Goal: Navigation & Orientation: Find specific page/section

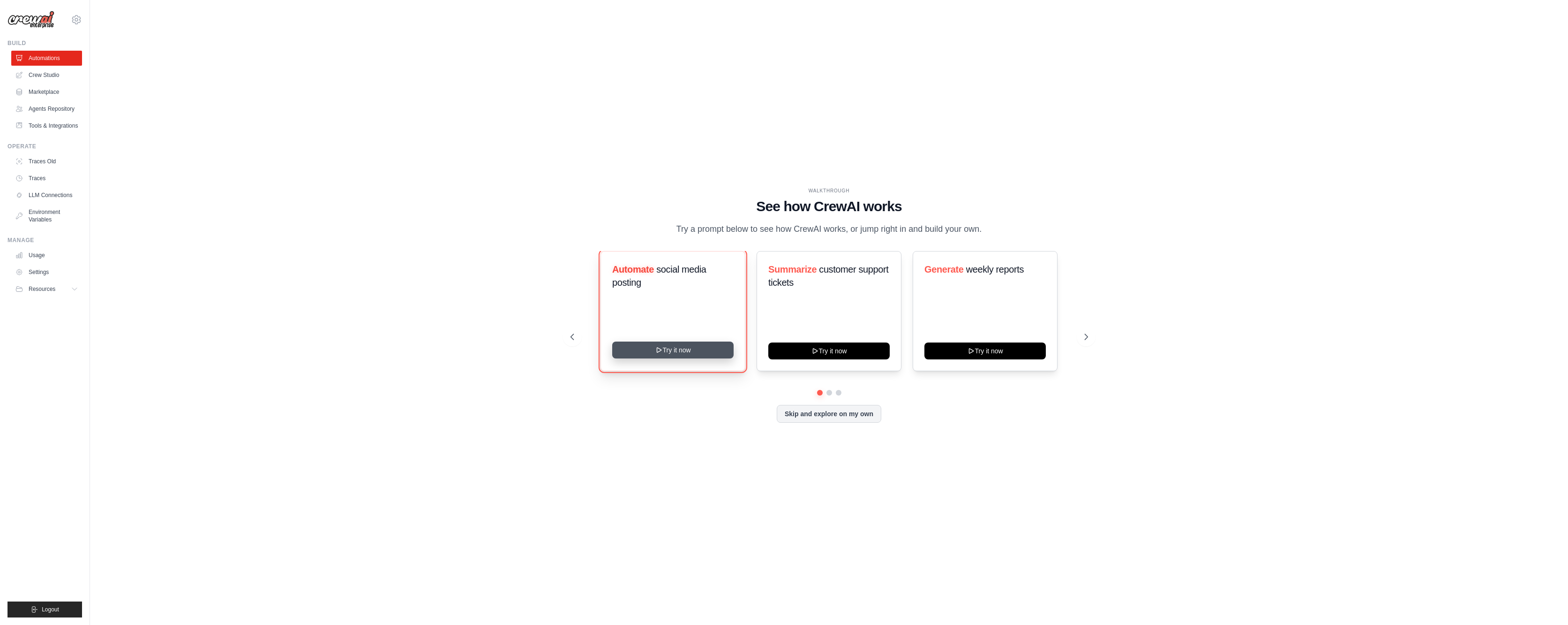
click at [660, 356] on button "Try it now" at bounding box center [673, 350] width 121 height 17
click at [48, 74] on link "Crew Studio" at bounding box center [47, 75] width 71 height 15
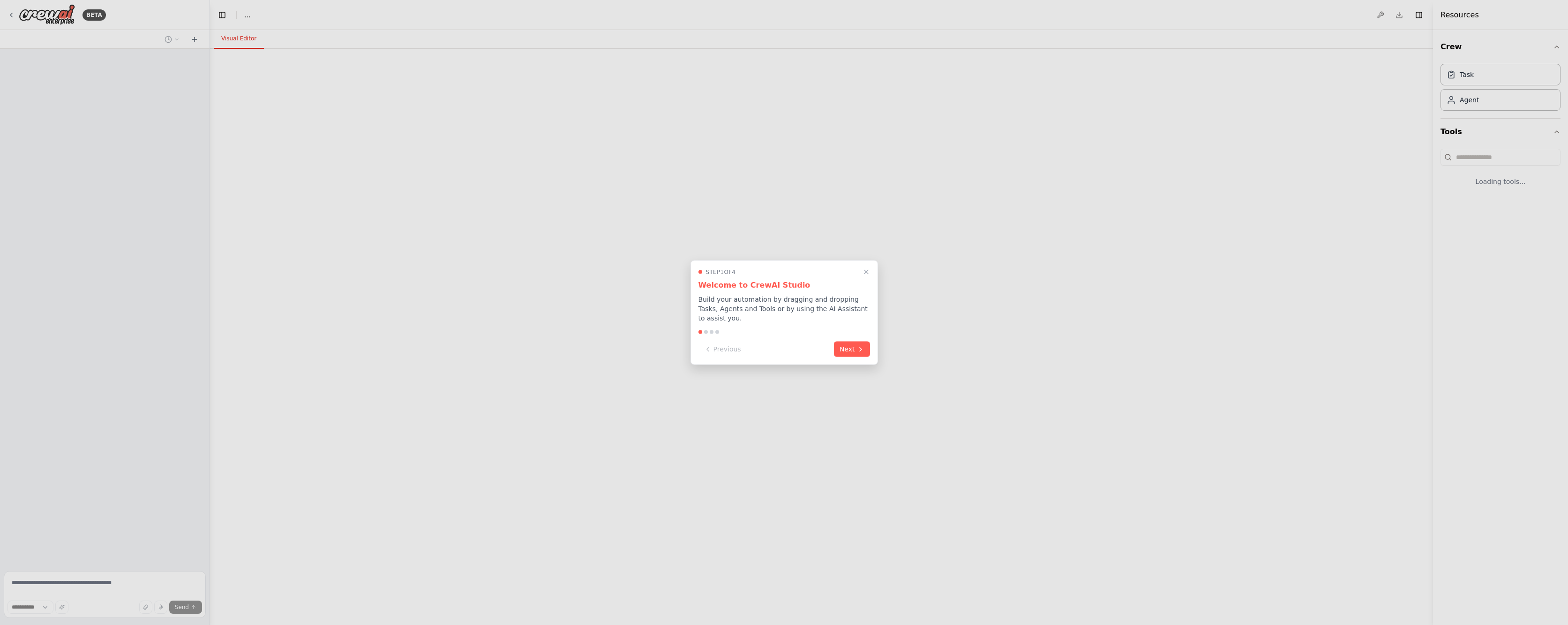
select select "****"
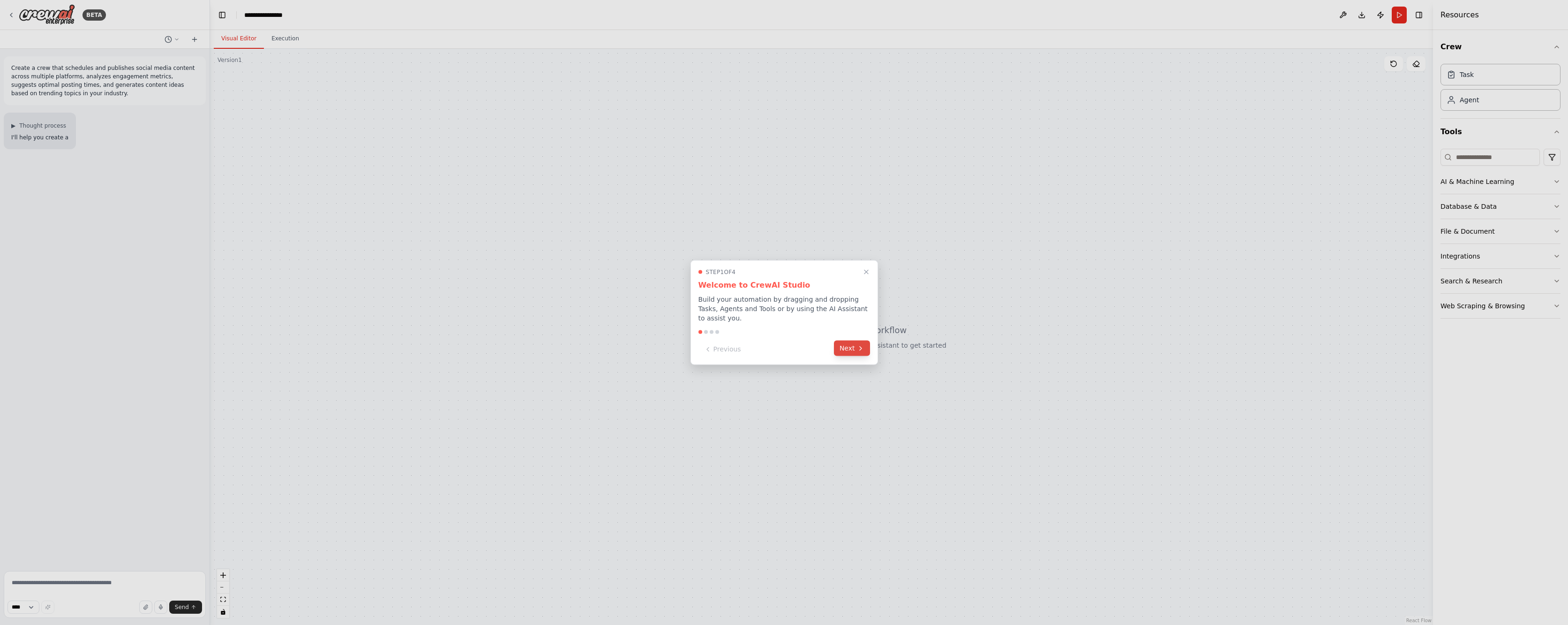
click at [845, 344] on button "Next" at bounding box center [852, 348] width 36 height 15
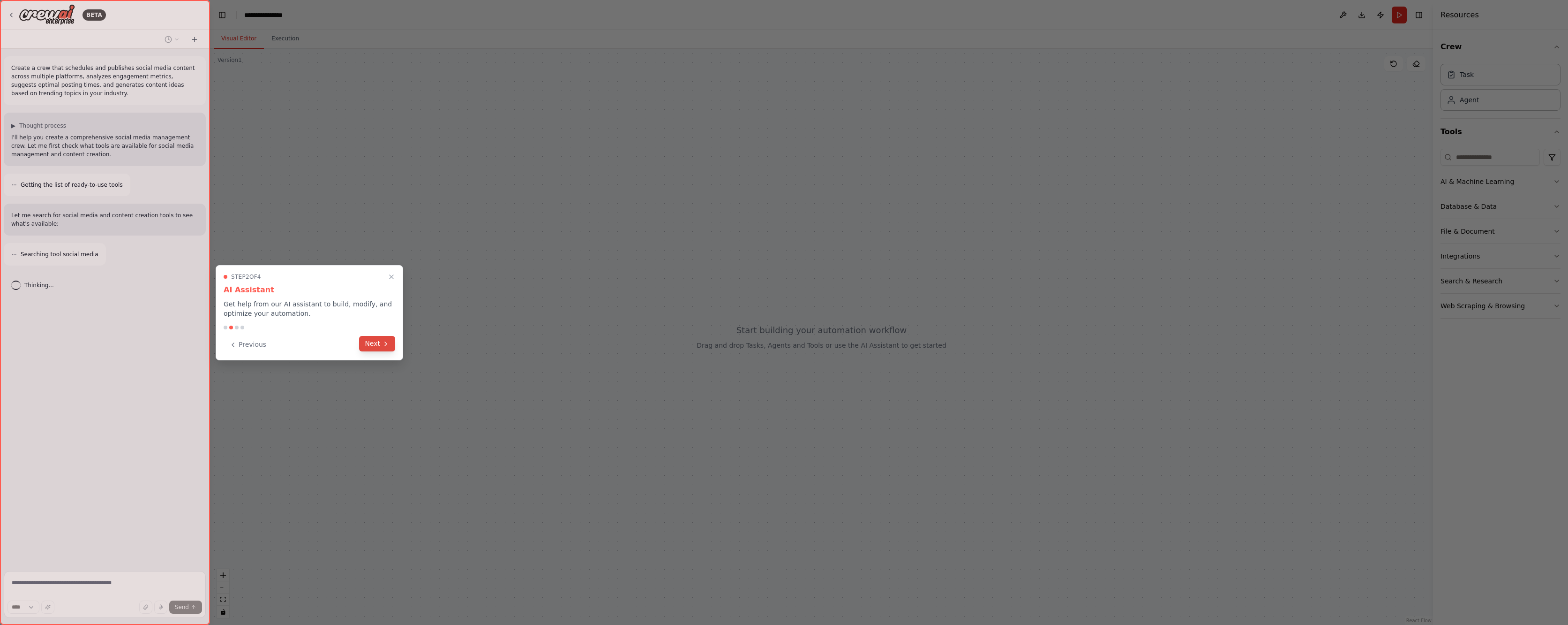
click at [373, 342] on button "Next" at bounding box center [377, 343] width 36 height 15
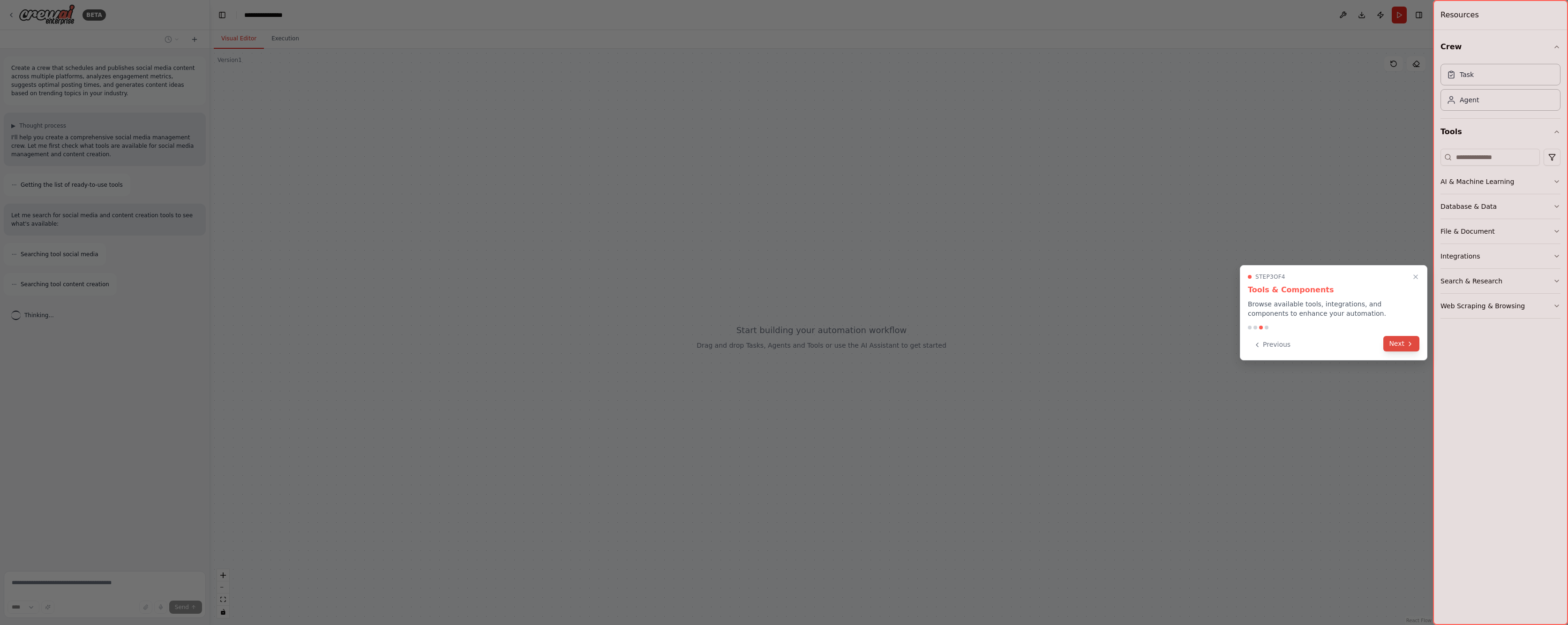
click at [1394, 339] on button "Next" at bounding box center [1401, 343] width 36 height 15
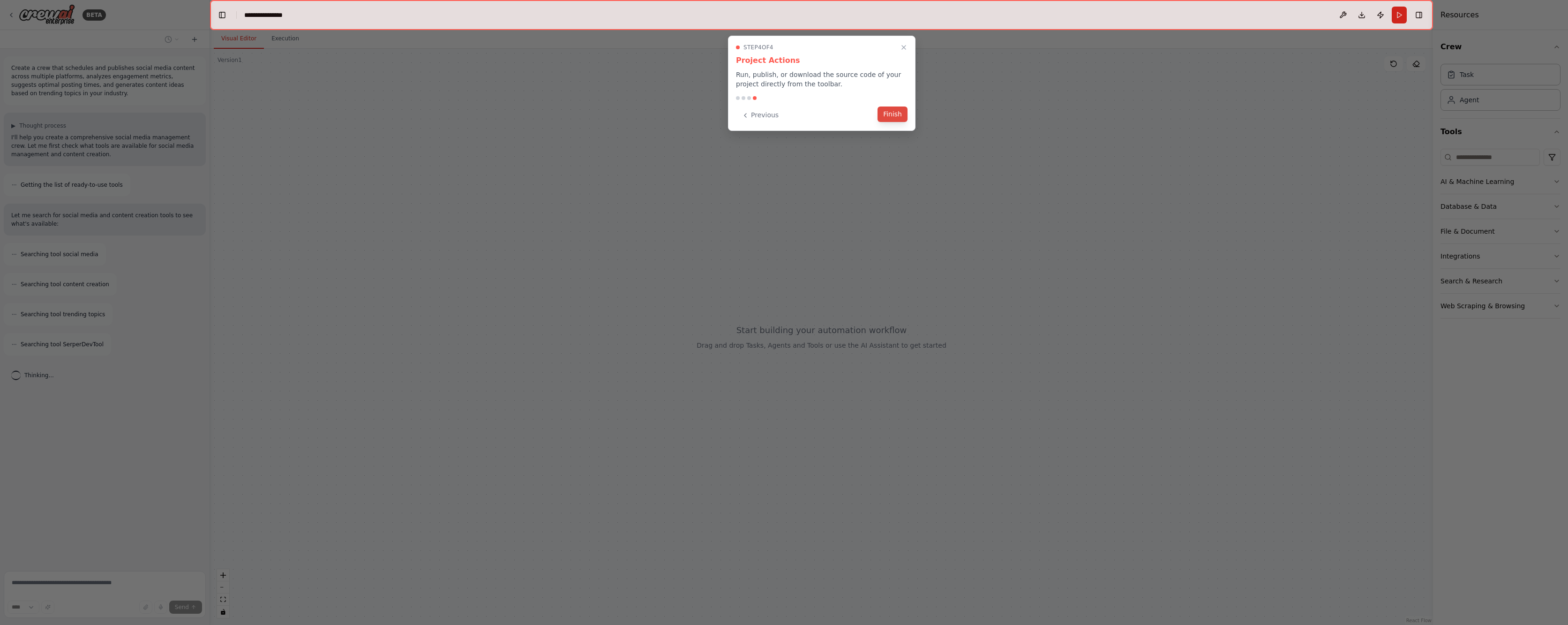
click at [894, 115] on button "Finish" at bounding box center [892, 114] width 30 height 15
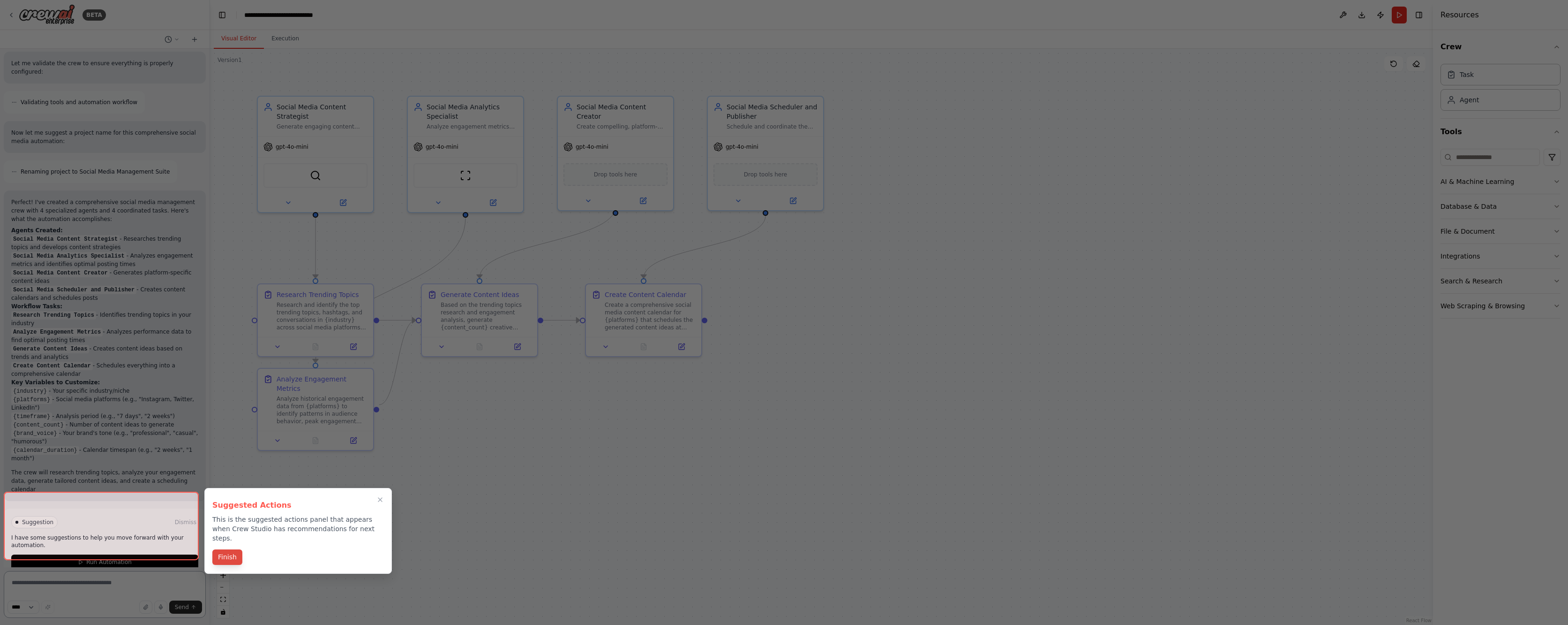
scroll to position [654, 0]
click at [228, 550] on button "Finish" at bounding box center [227, 557] width 30 height 15
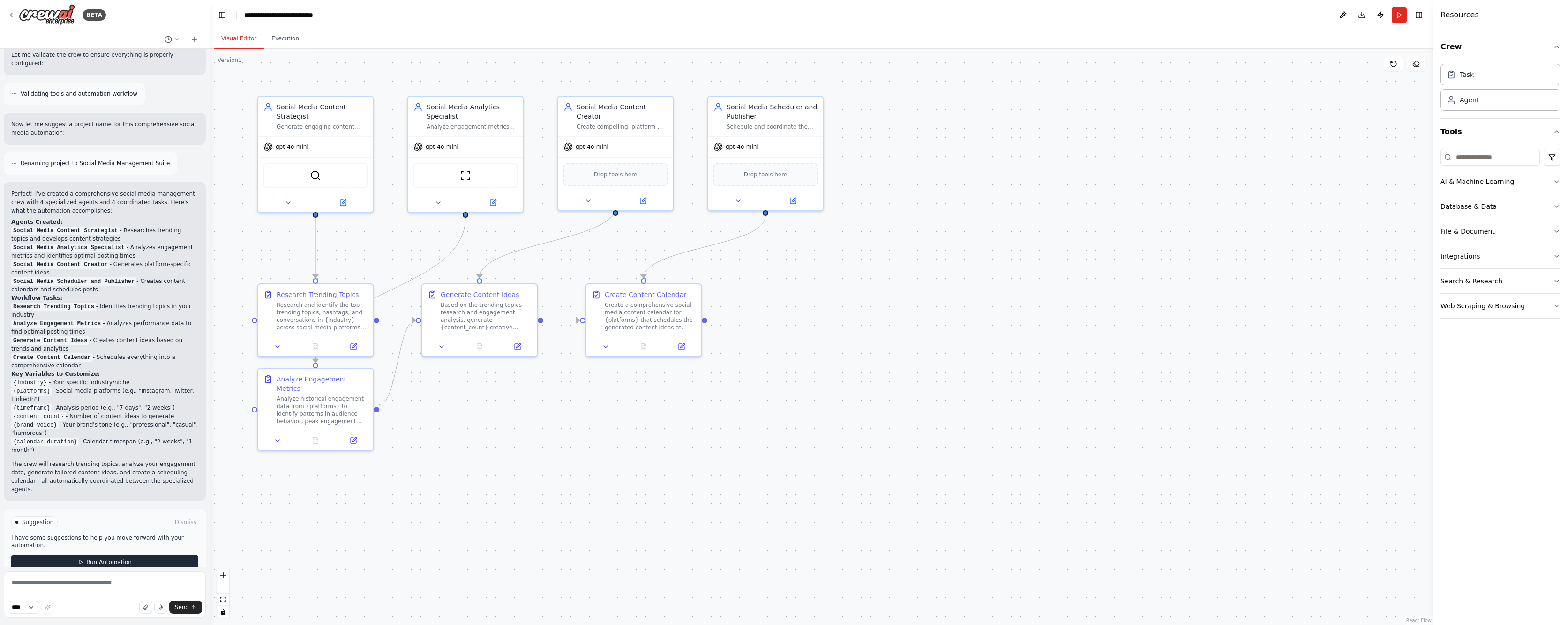
click at [104, 558] on span "Run Automation" at bounding box center [109, 562] width 46 height 7
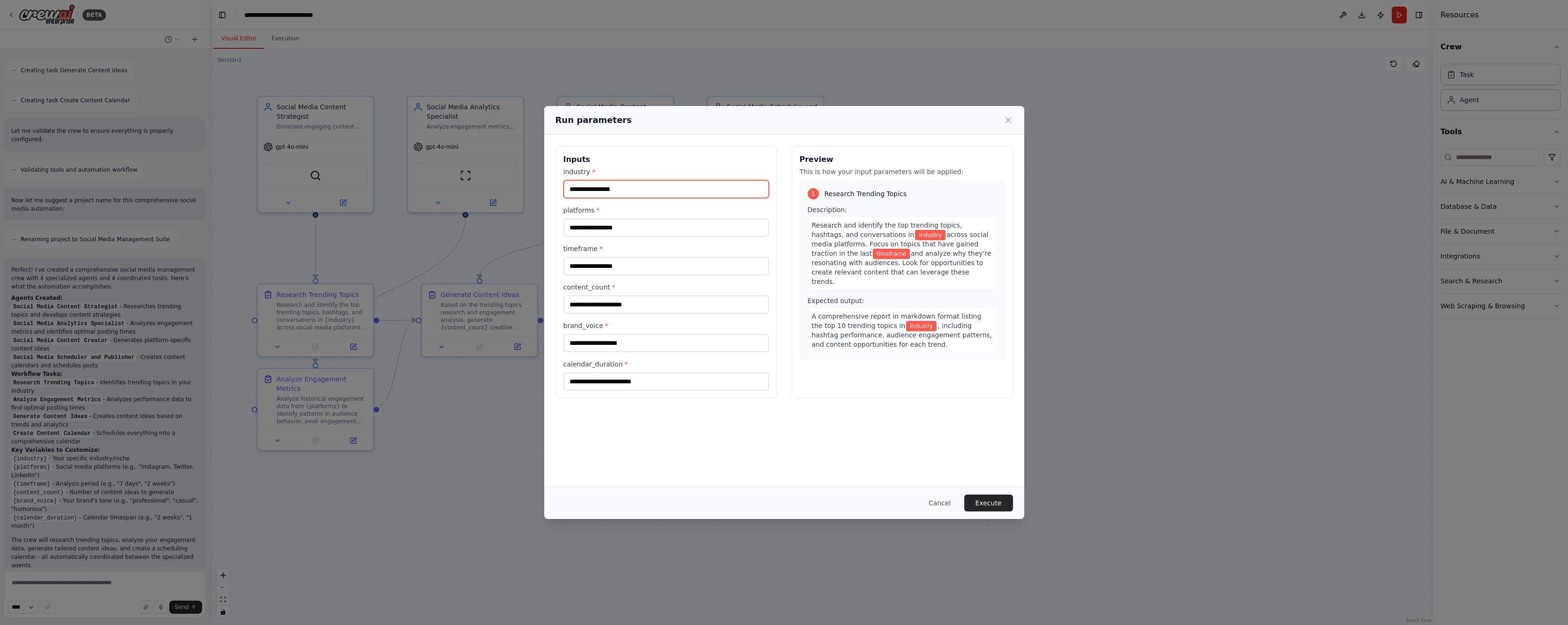
click at [646, 188] on input "industry *" at bounding box center [666, 189] width 205 height 18
click at [597, 160] on h3 "Inputs" at bounding box center [666, 160] width 205 height 11
click at [597, 211] on span "*" at bounding box center [598, 210] width 3 height 7
click at [595, 219] on input "platforms *" at bounding box center [666, 227] width 205 height 18
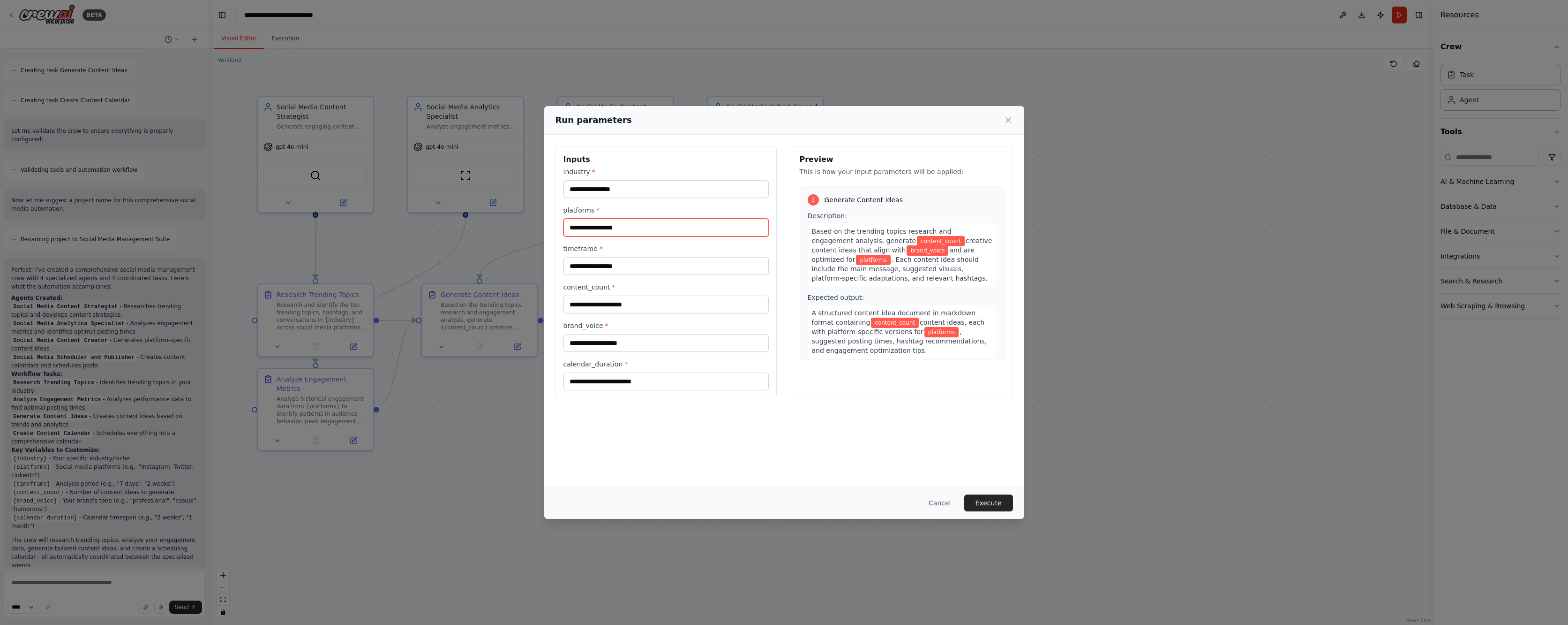
scroll to position [538, 0]
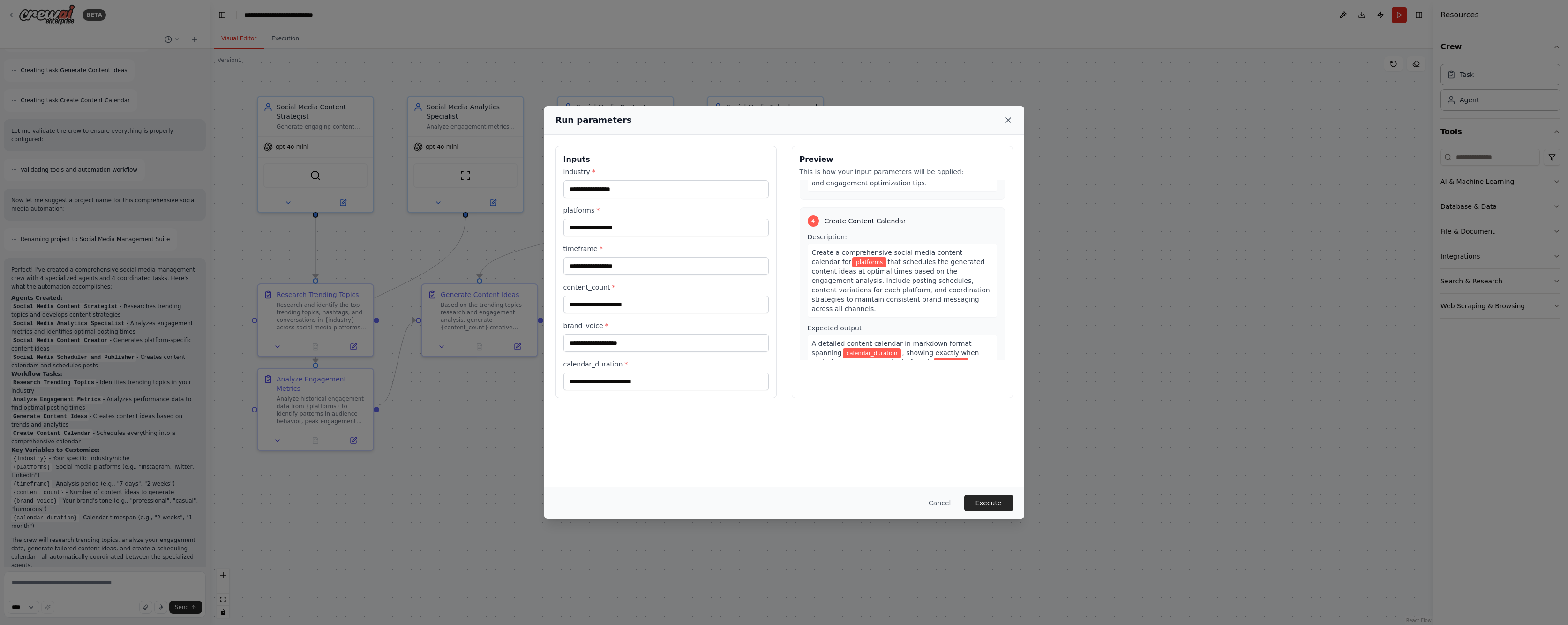
click at [1010, 121] on icon at bounding box center [1008, 119] width 9 height 9
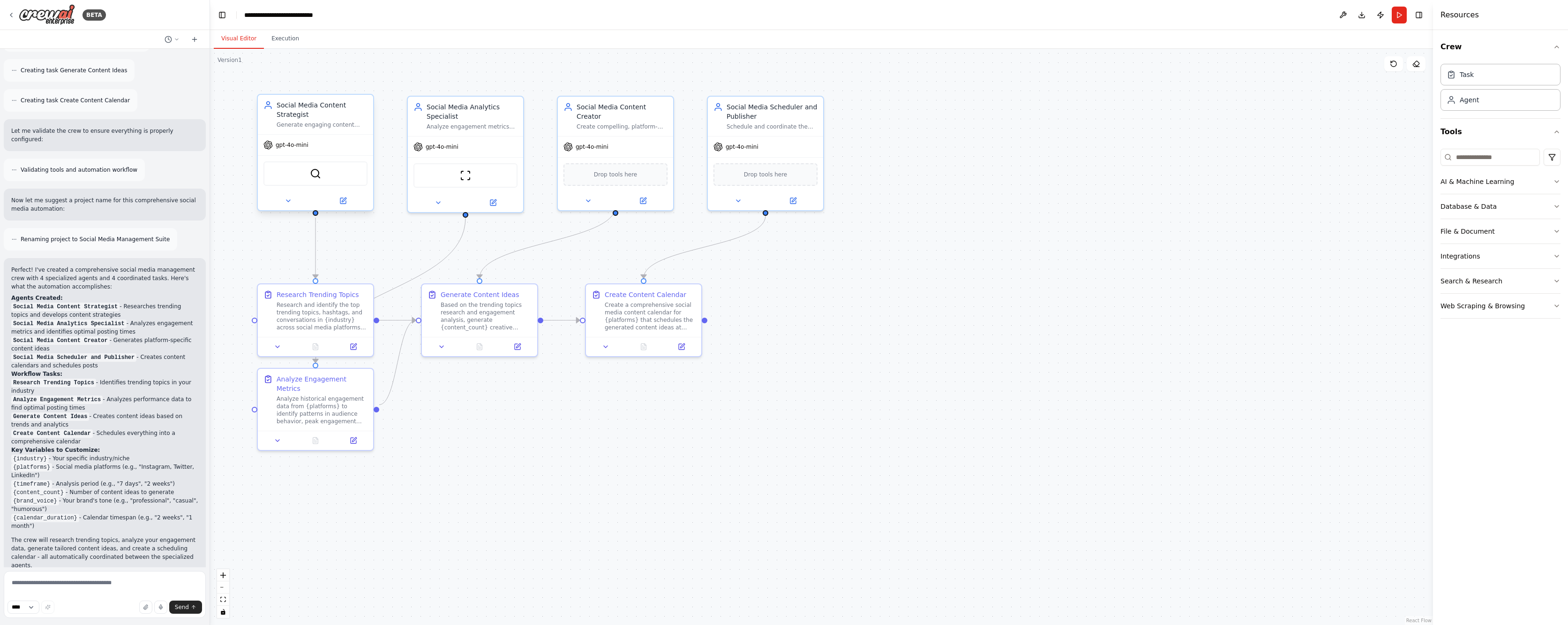
click at [324, 129] on div "Social Media Content Strategist Generate engaging content ideas and strategies …" at bounding box center [315, 115] width 115 height 40
click at [323, 319] on div "Research and identify the top trending topics, hashtags, and conversations in {…" at bounding box center [321, 314] width 91 height 30
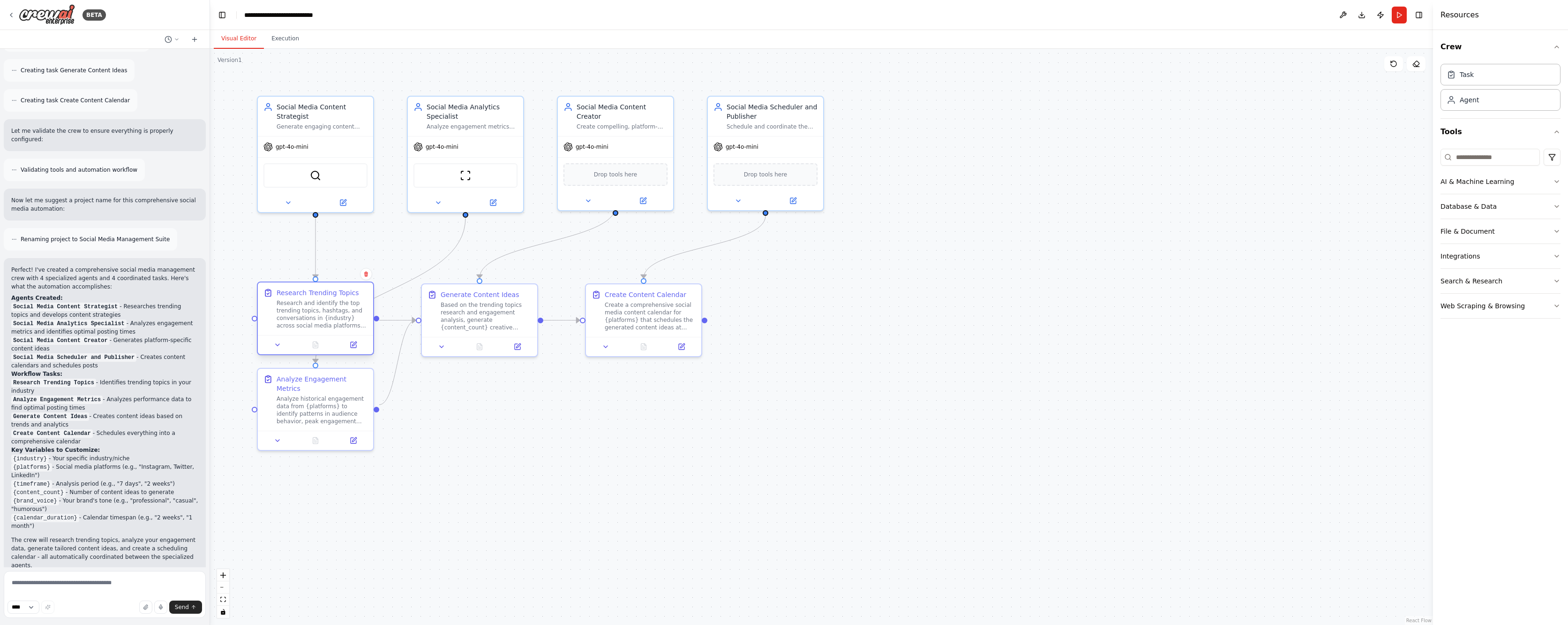
click at [323, 319] on div "Research and identify the top trending topics, hashtags, and conversations in {…" at bounding box center [321, 314] width 91 height 30
click at [354, 346] on icon at bounding box center [354, 344] width 4 height 4
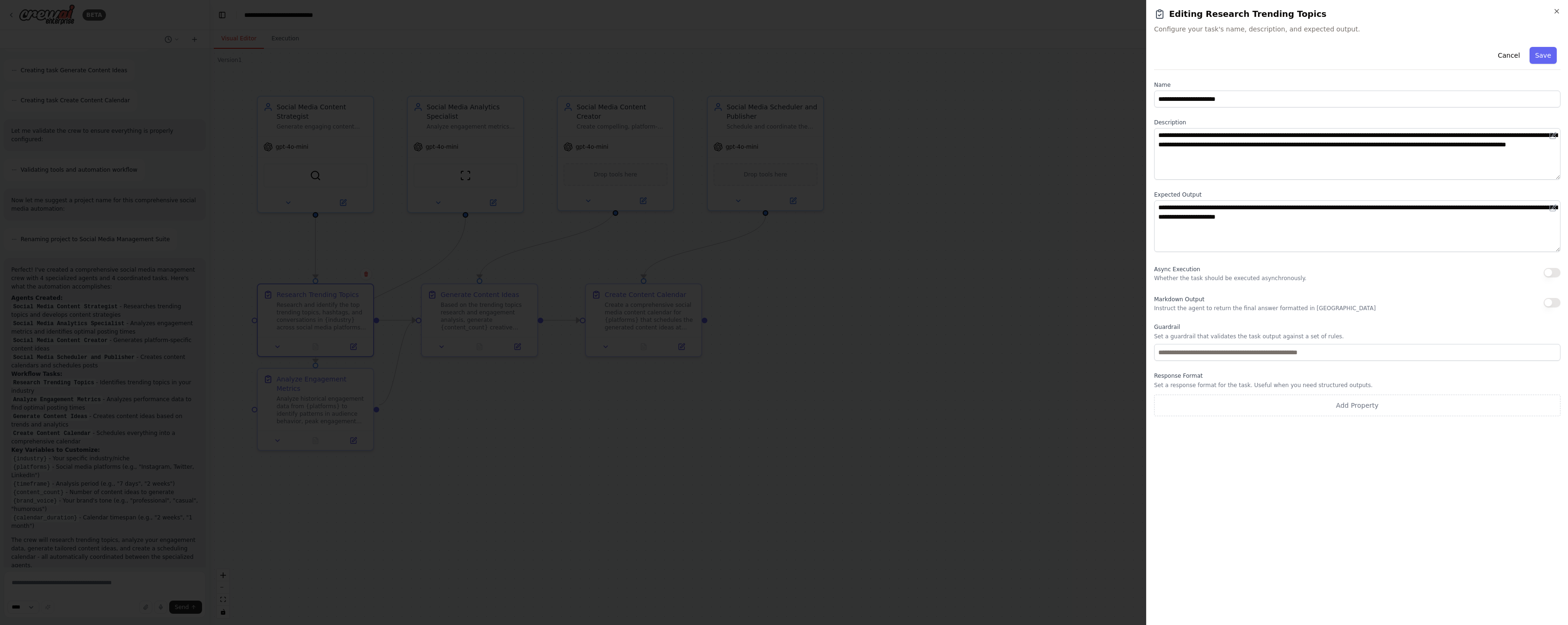
click at [1561, 10] on div "**********" at bounding box center [1357, 312] width 422 height 625
click at [1514, 58] on button "Cancel" at bounding box center [1508, 55] width 33 height 17
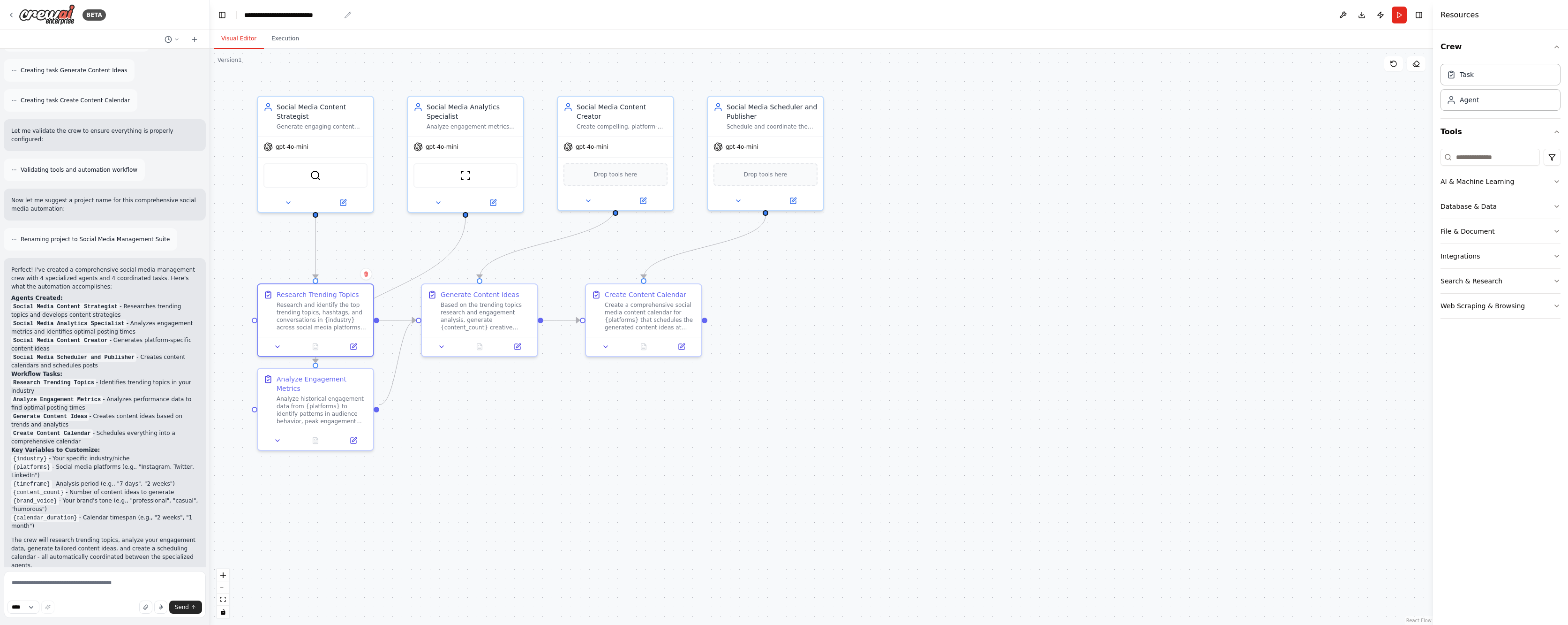
click at [282, 18] on div "**********" at bounding box center [292, 15] width 96 height 9
click at [317, 15] on div "**********" at bounding box center [292, 15] width 96 height 9
click at [222, 14] on button "Toggle Left Sidebar" at bounding box center [222, 15] width 13 height 13
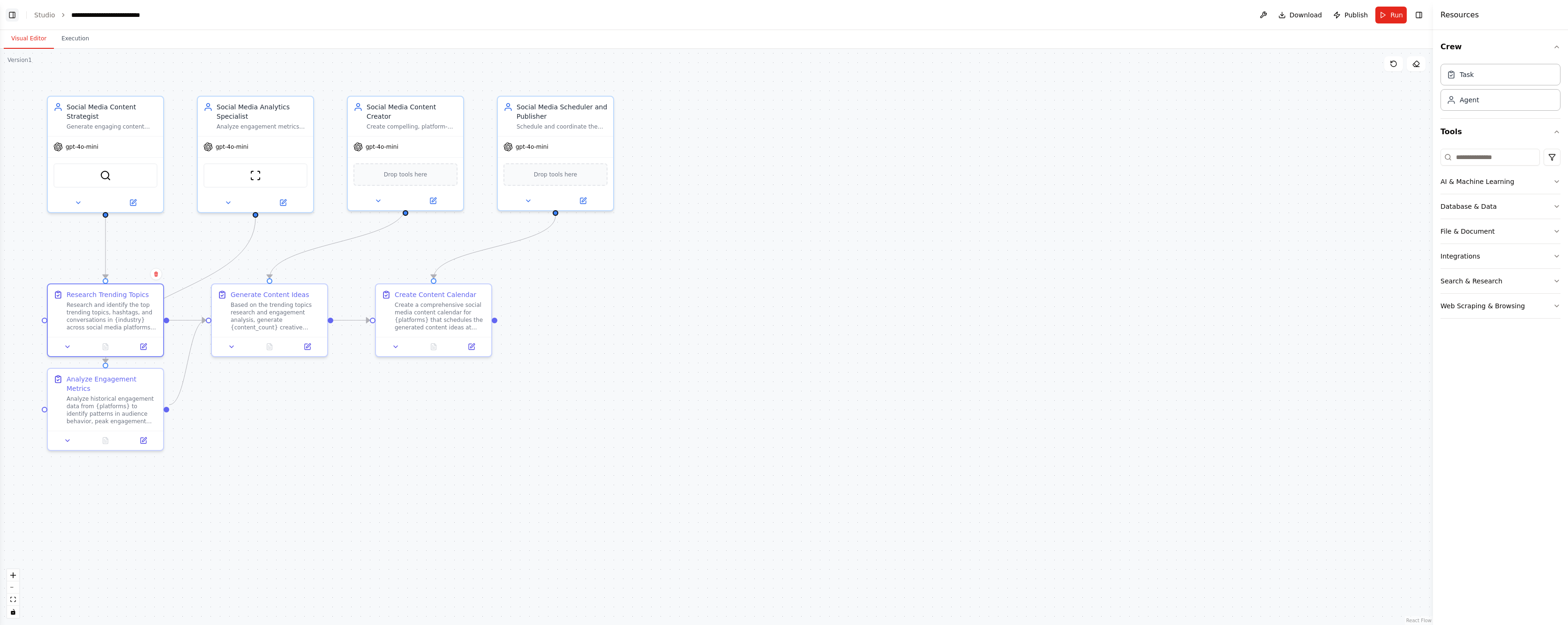
click at [10, 13] on button "Toggle Left Sidebar" at bounding box center [12, 15] width 13 height 13
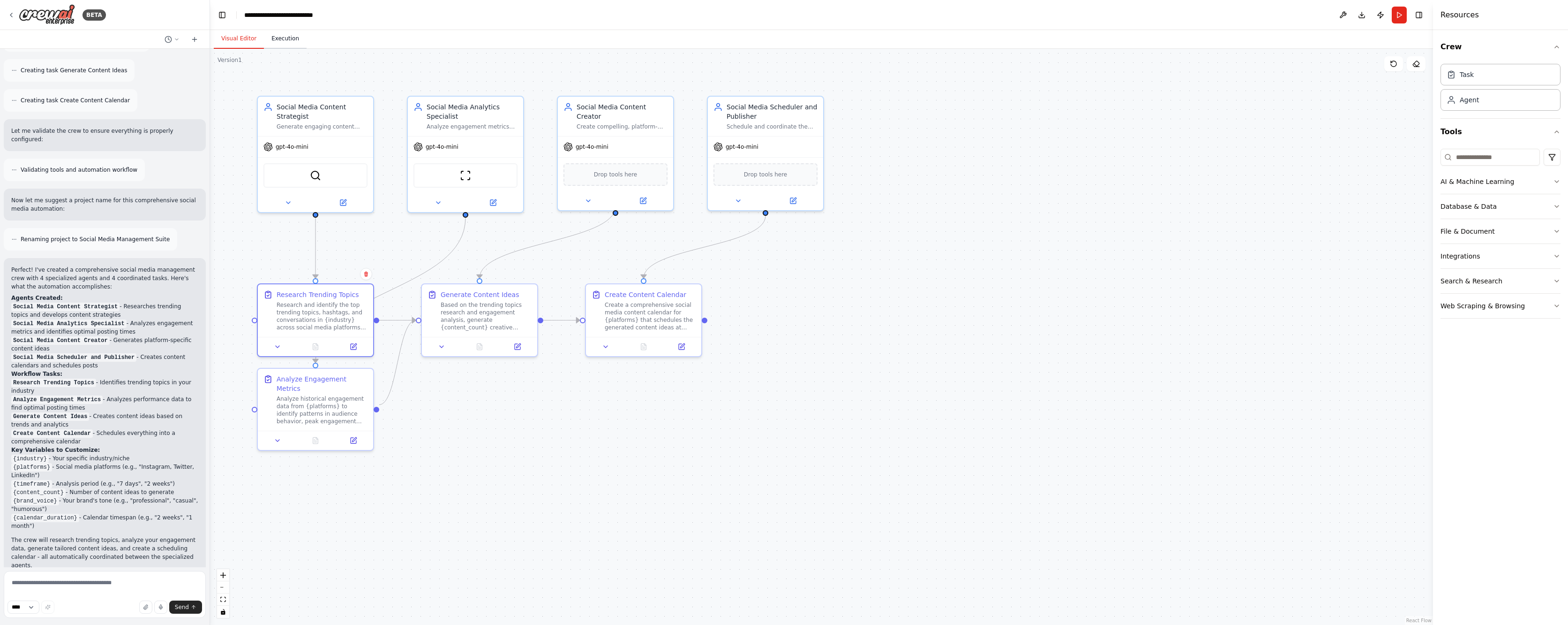
click at [276, 37] on button "Execution" at bounding box center [285, 39] width 43 height 19
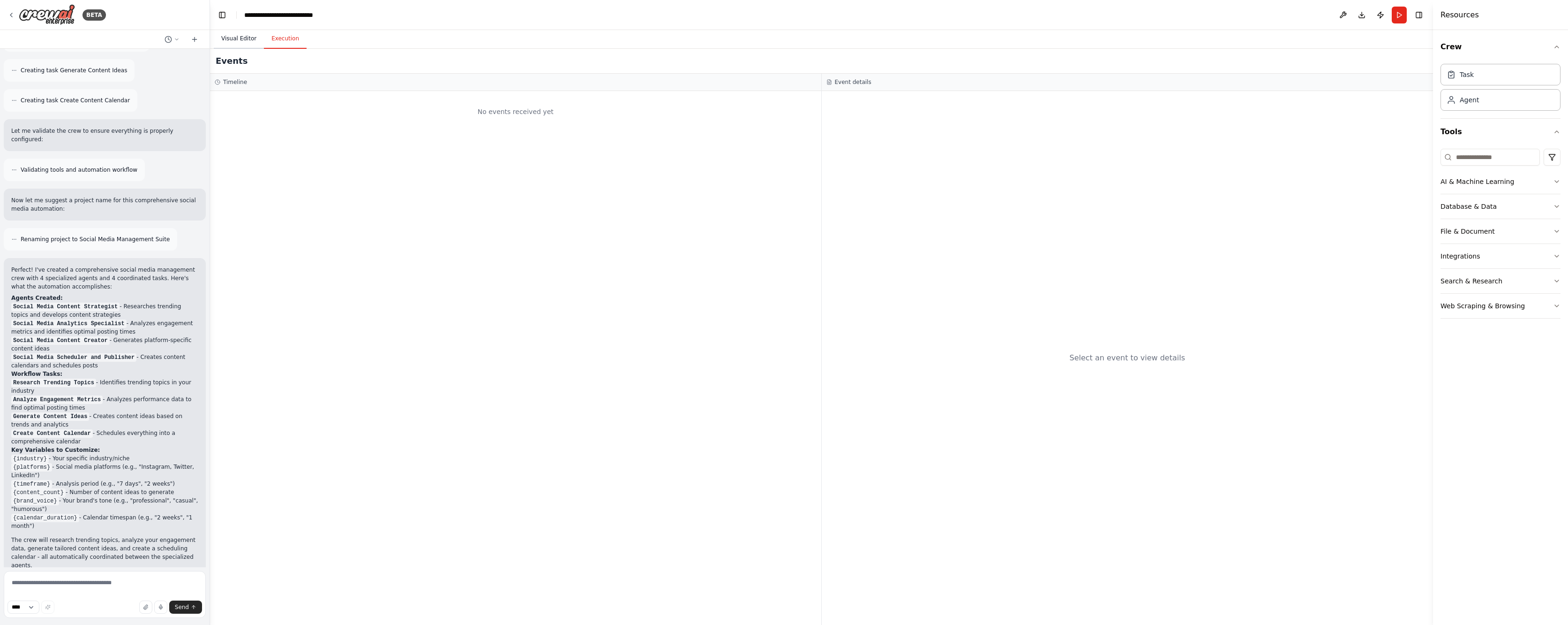
click at [236, 34] on button "Visual Editor" at bounding box center [239, 39] width 50 height 19
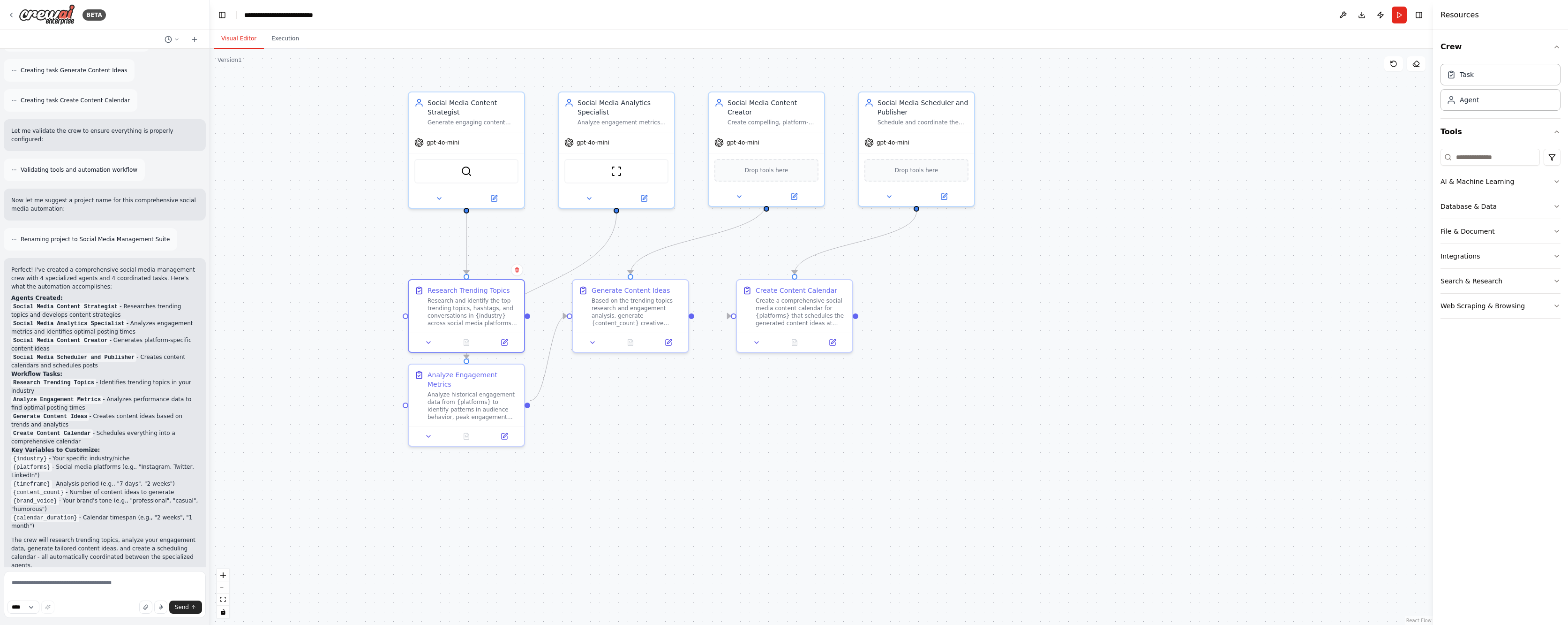
drag, startPoint x: 1082, startPoint y: 495, endPoint x: 1293, endPoint y: 526, distance: 213.3
click at [1293, 526] on div ".deletable-edge-delete-btn { width: 20px; height: 20px; border: 0px solid #ffff…" at bounding box center [821, 337] width 1223 height 576
click at [990, 422] on div ".deletable-edge-delete-btn { width: 20px; height: 20px; border: 0px solid #ffff…" at bounding box center [821, 337] width 1223 height 576
click at [1021, 478] on div ".deletable-edge-delete-btn { width: 20px; height: 20px; border: 0px solid #ffff…" at bounding box center [821, 337] width 1223 height 576
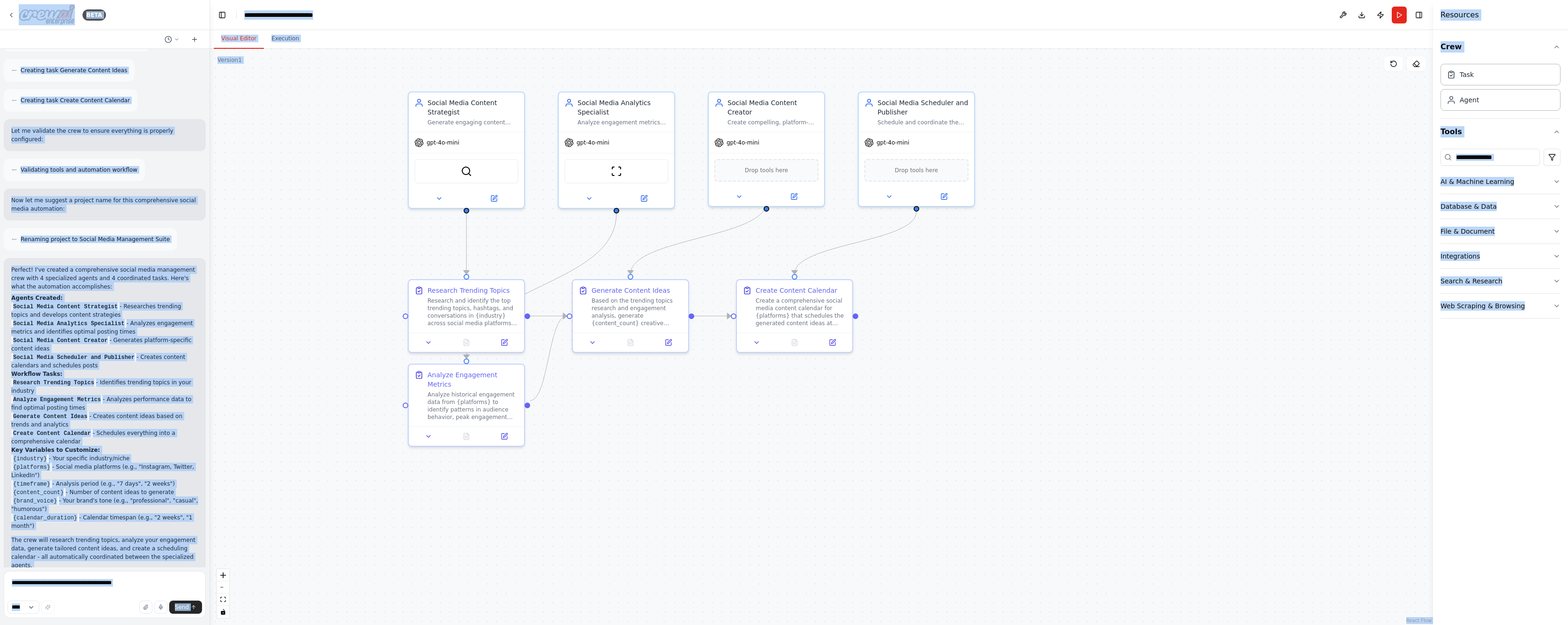
click at [881, 403] on div ".deletable-edge-delete-btn { width: 20px; height: 20px; border: 0px solid #ffff…" at bounding box center [821, 337] width 1223 height 576
click at [918, 425] on div ".deletable-edge-delete-btn { width: 20px; height: 20px; border: 0px solid #ffff…" at bounding box center [821, 337] width 1223 height 576
click at [907, 188] on div at bounding box center [916, 194] width 115 height 19
click at [774, 164] on span "Drop tools here" at bounding box center [767, 168] width 44 height 9
click at [817, 83] on icon at bounding box center [817, 81] width 4 height 5
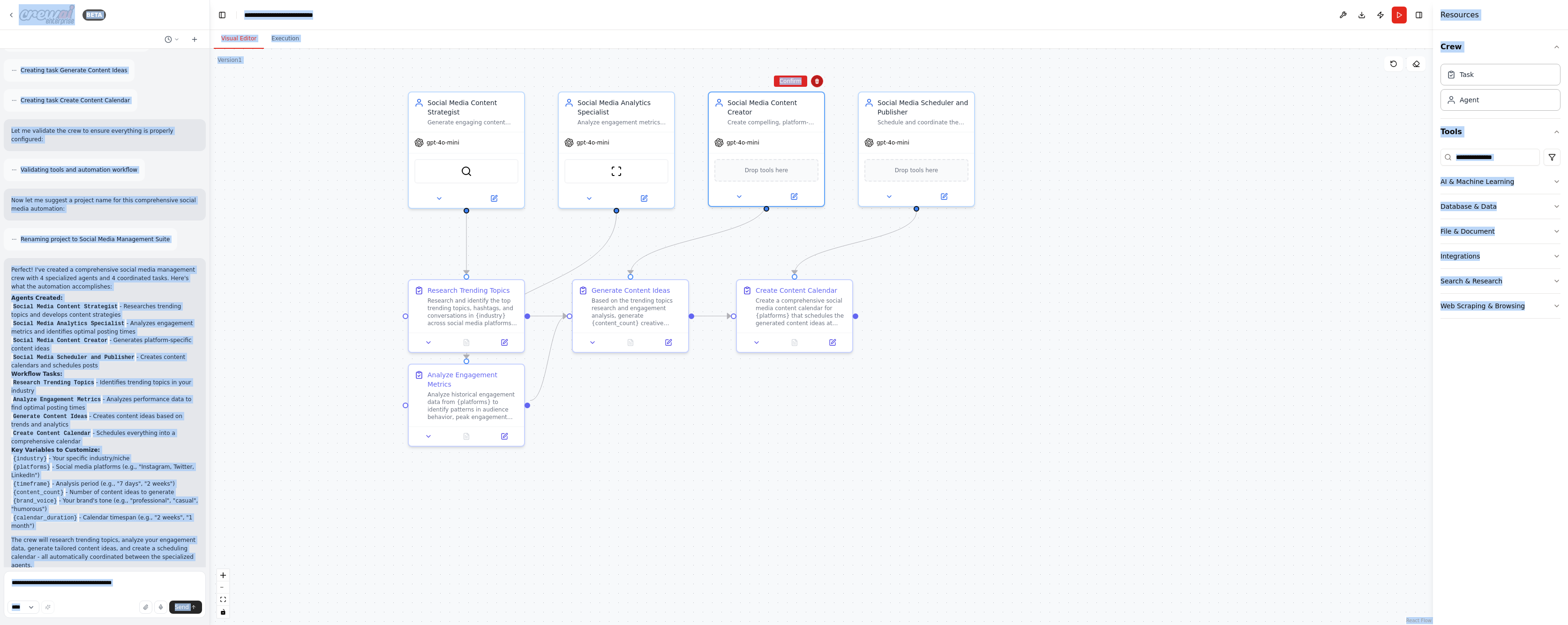
click at [817, 80] on icon at bounding box center [817, 81] width 4 height 5
click at [791, 80] on button "Confirm" at bounding box center [790, 81] width 33 height 11
click at [964, 103] on div "Social Media Scheduler and Publisher" at bounding box center [923, 105] width 91 height 19
click at [967, 82] on icon at bounding box center [967, 81] width 4 height 5
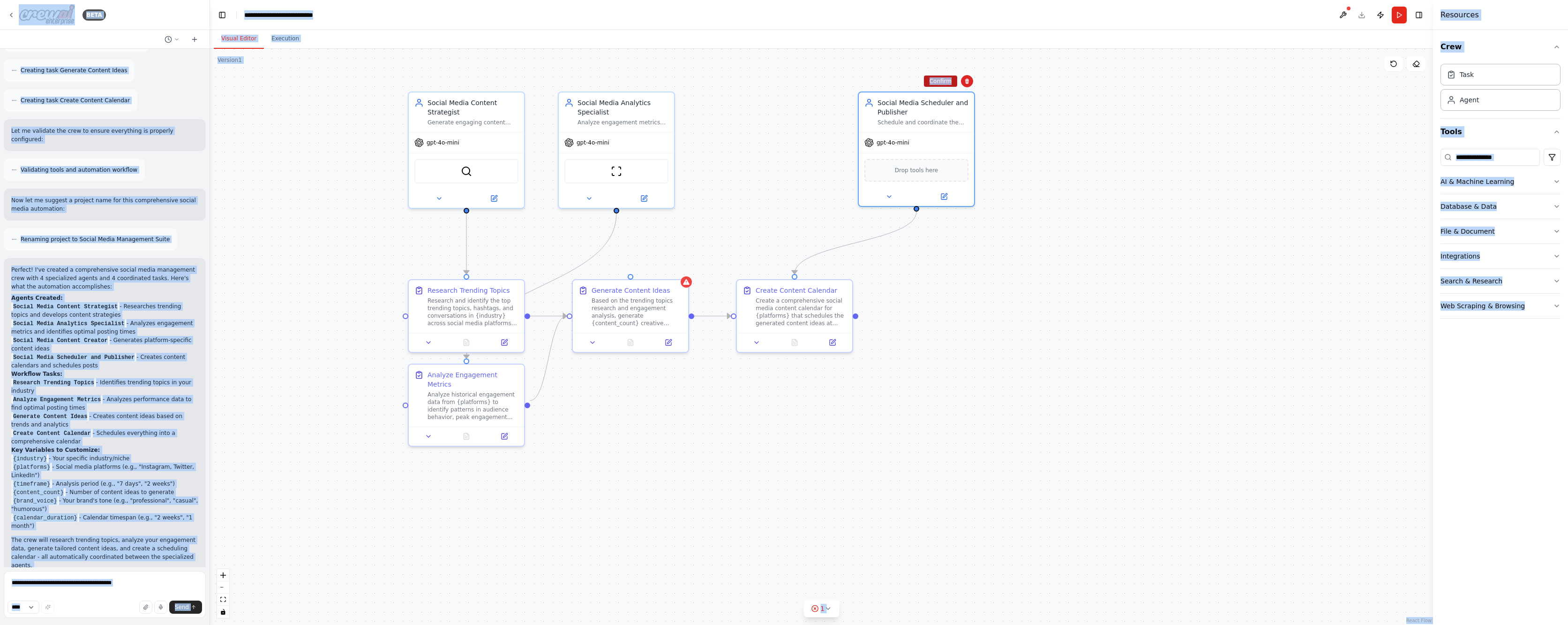
click at [948, 83] on button "Confirm" at bounding box center [940, 81] width 33 height 11
click at [662, 100] on div "Social Media Analytics Specialist" at bounding box center [623, 105] width 91 height 19
click at [666, 79] on icon at bounding box center [667, 81] width 5 height 5
click at [640, 85] on button "Confirm" at bounding box center [640, 81] width 33 height 11
click at [517, 92] on div "Social Media Content Strategist Generate engaging content ideas and strategies …" at bounding box center [466, 110] width 115 height 40
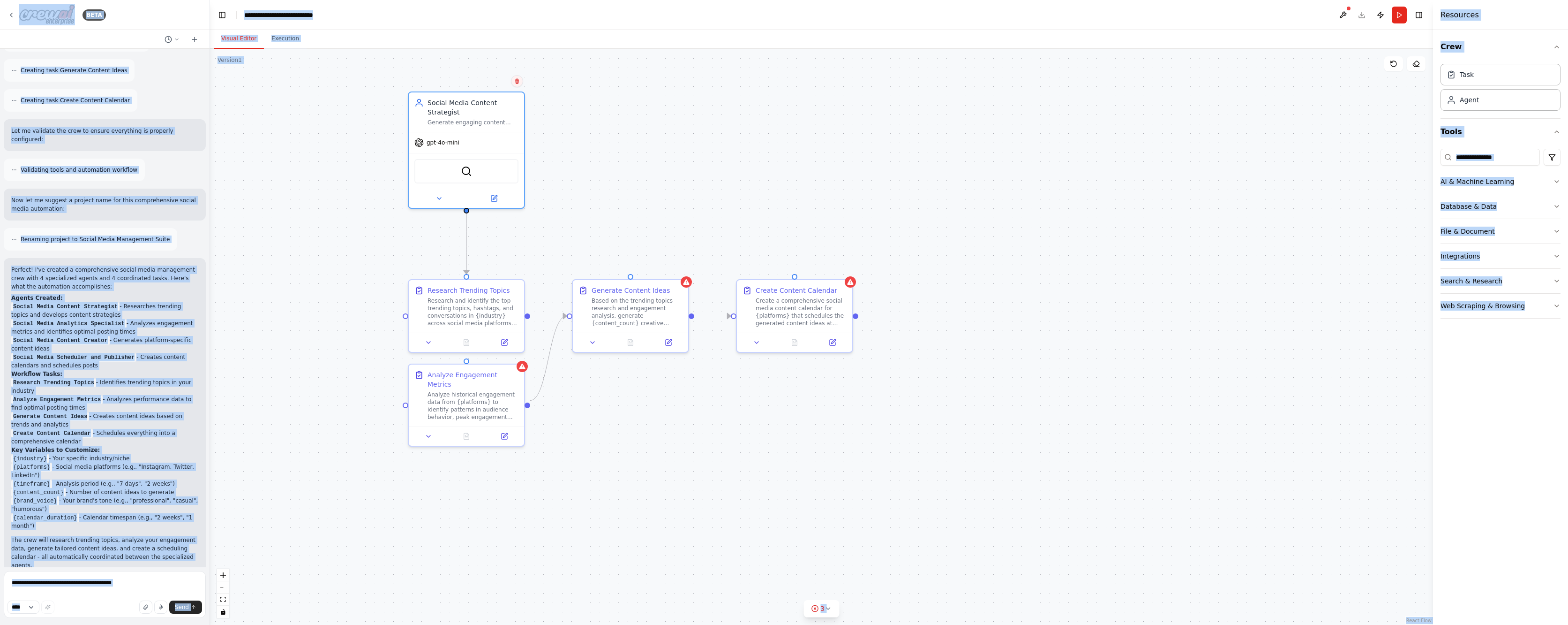
click at [512, 79] on button at bounding box center [517, 81] width 12 height 12
click at [494, 80] on button "Confirm" at bounding box center [491, 81] width 33 height 11
click at [509, 290] on div "Research Trending Topics" at bounding box center [472, 288] width 91 height 9
click at [517, 270] on icon at bounding box center [517, 270] width 4 height 5
click at [490, 272] on button "Confirm" at bounding box center [491, 270] width 33 height 11
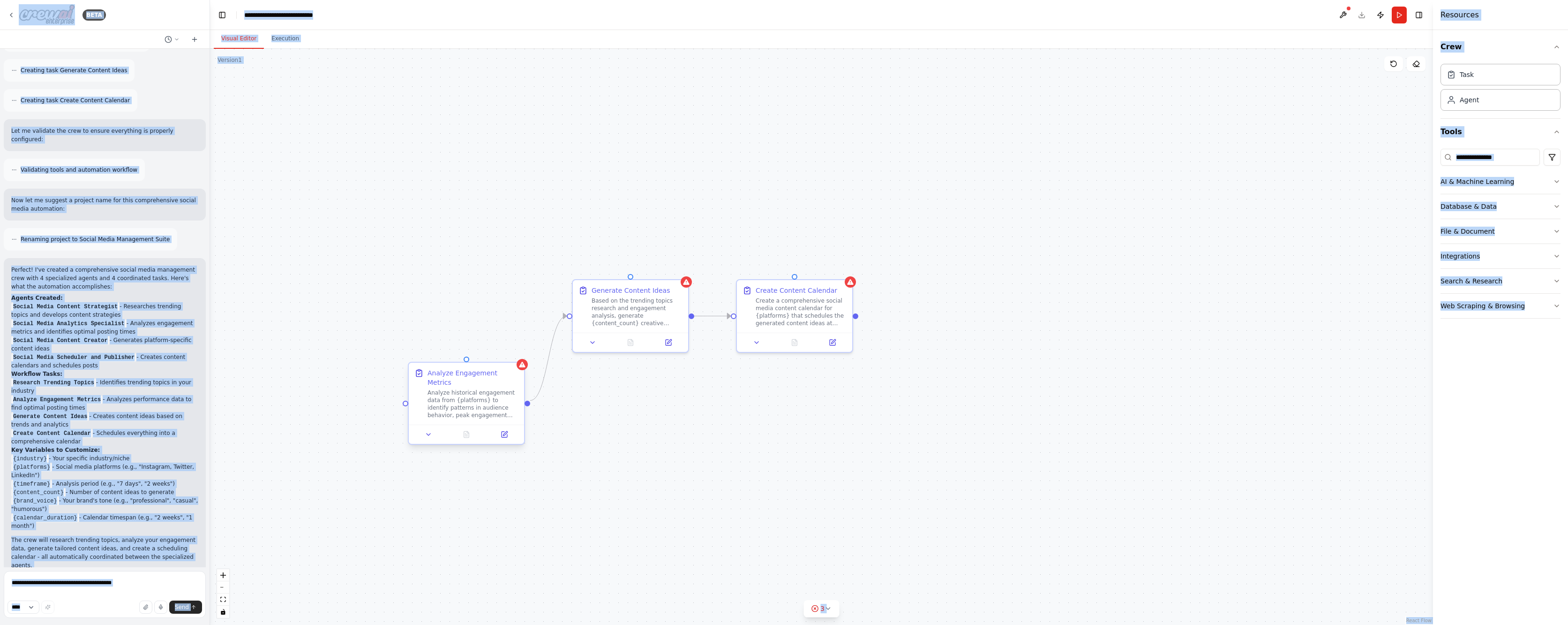
click at [507, 377] on div "Analyze Engagement Metrics" at bounding box center [472, 378] width 91 height 19
click at [516, 355] on icon at bounding box center [517, 355] width 4 height 5
click at [494, 358] on button "Confirm" at bounding box center [491, 354] width 33 height 11
click at [665, 300] on div "Based on the trending topics research and engagement analysis, generate {conten…" at bounding box center [637, 309] width 91 height 30
click at [683, 268] on icon at bounding box center [681, 269] width 5 height 5
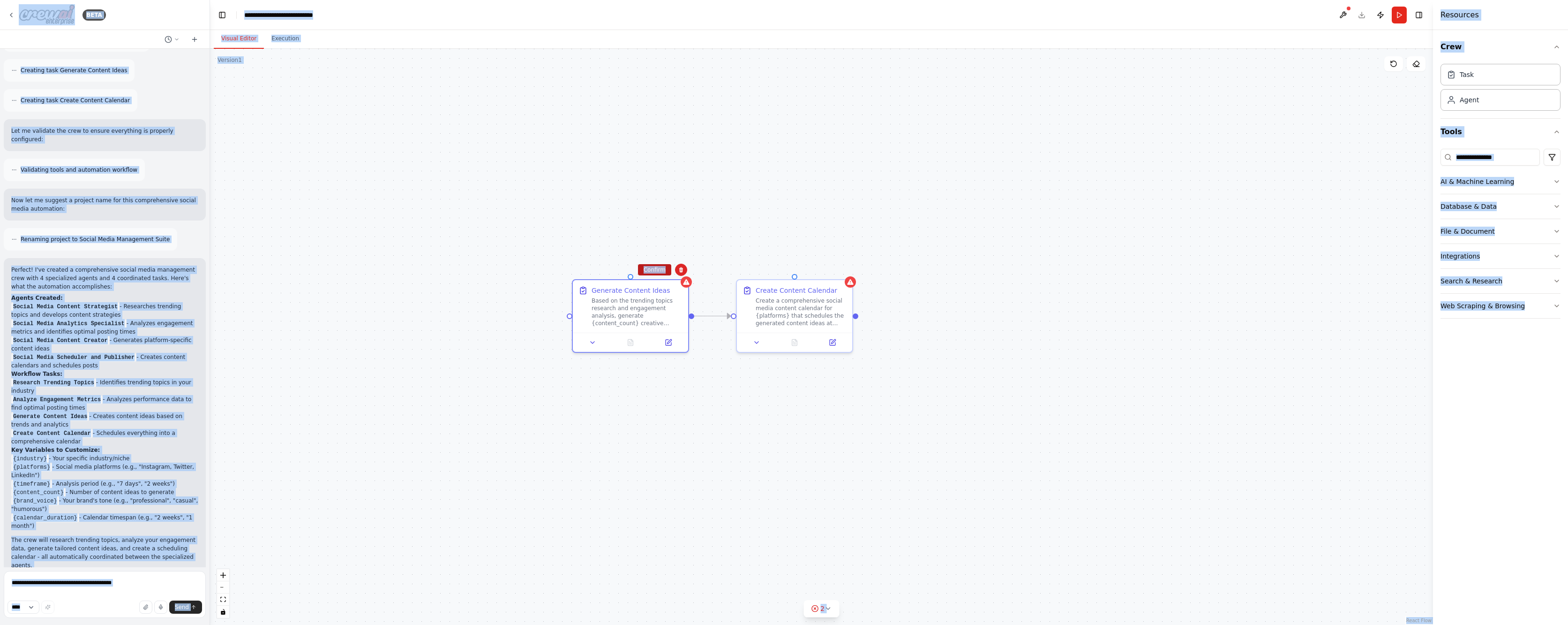
click at [657, 270] on button "Confirm" at bounding box center [654, 270] width 33 height 11
click at [839, 297] on div "Create a comprehensive social media content calendar for {platforms} that sched…" at bounding box center [800, 309] width 91 height 30
click at [845, 272] on icon at bounding box center [845, 270] width 4 height 5
click at [819, 275] on button "Confirm" at bounding box center [819, 270] width 33 height 11
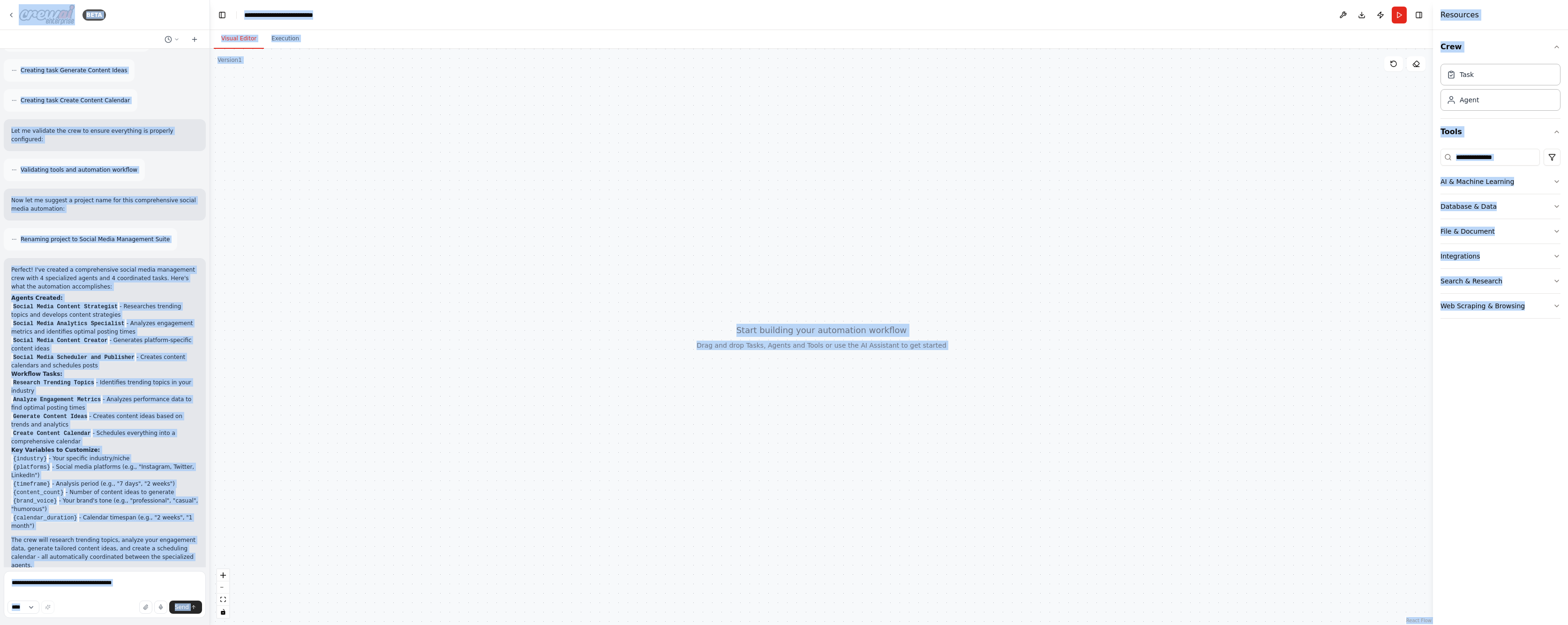
click at [458, 156] on div at bounding box center [821, 337] width 1223 height 576
click at [265, 13] on div "**********" at bounding box center [292, 15] width 96 height 9
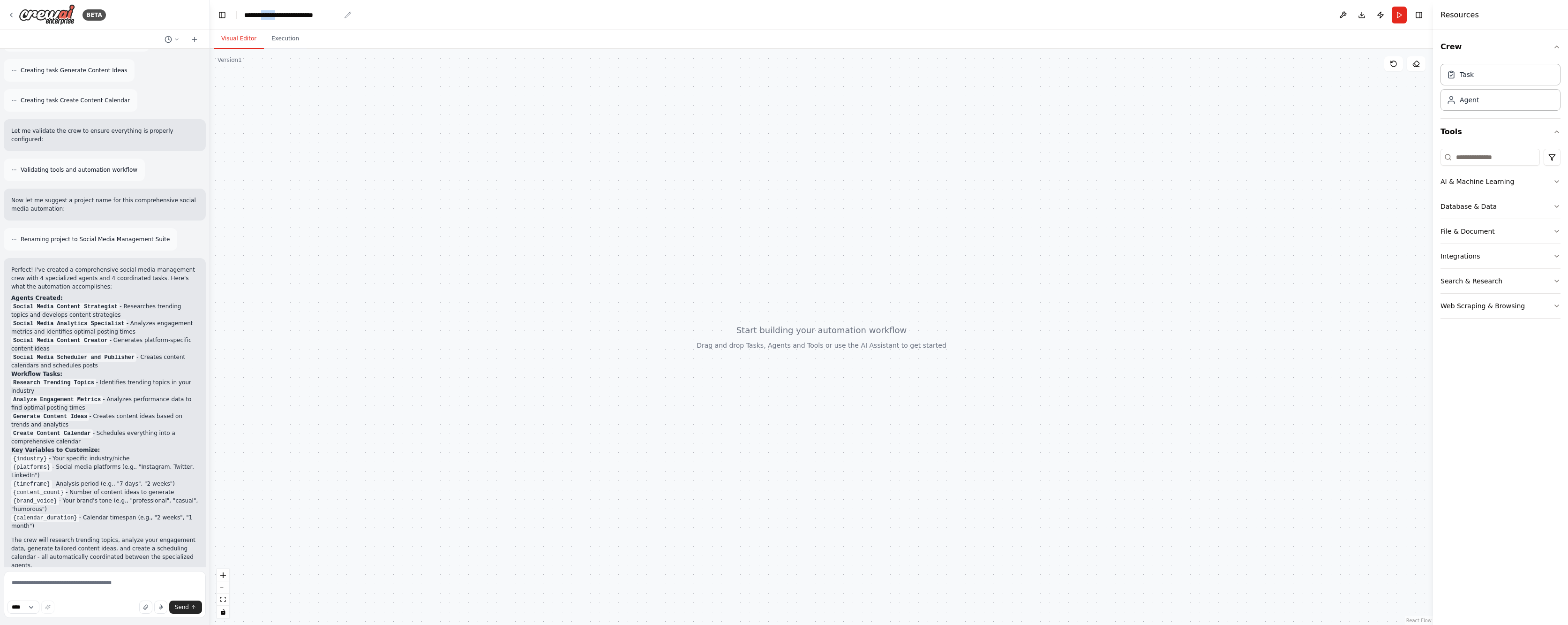
click at [265, 13] on div "**********" at bounding box center [292, 15] width 96 height 9
click at [443, 192] on div at bounding box center [821, 337] width 1223 height 576
click at [174, 42] on icon at bounding box center [177, 39] width 5 height 5
click at [35, 609] on div at bounding box center [105, 312] width 210 height 625
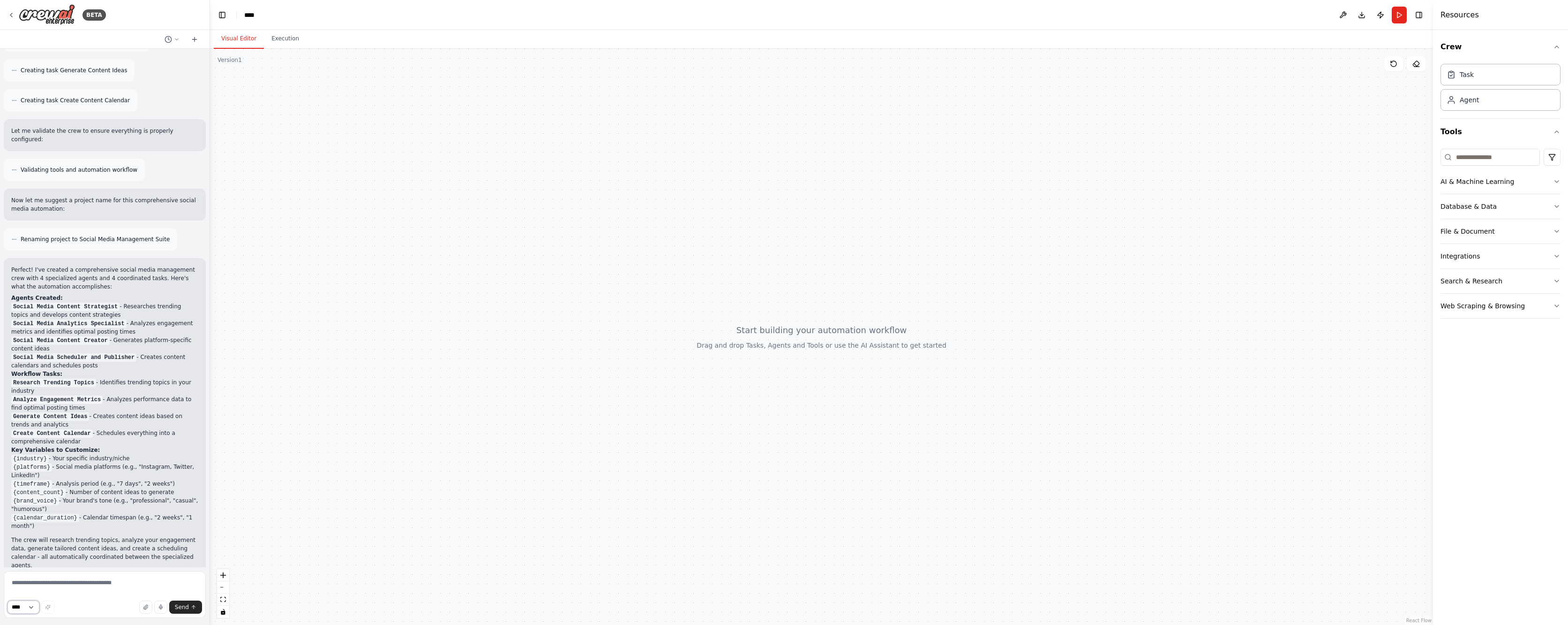
click at [34, 608] on select "****" at bounding box center [23, 607] width 32 height 13
click at [63, 557] on div "Perfect! I've created a comprehensive social media management crew with 4 speci…" at bounding box center [105, 418] width 202 height 319
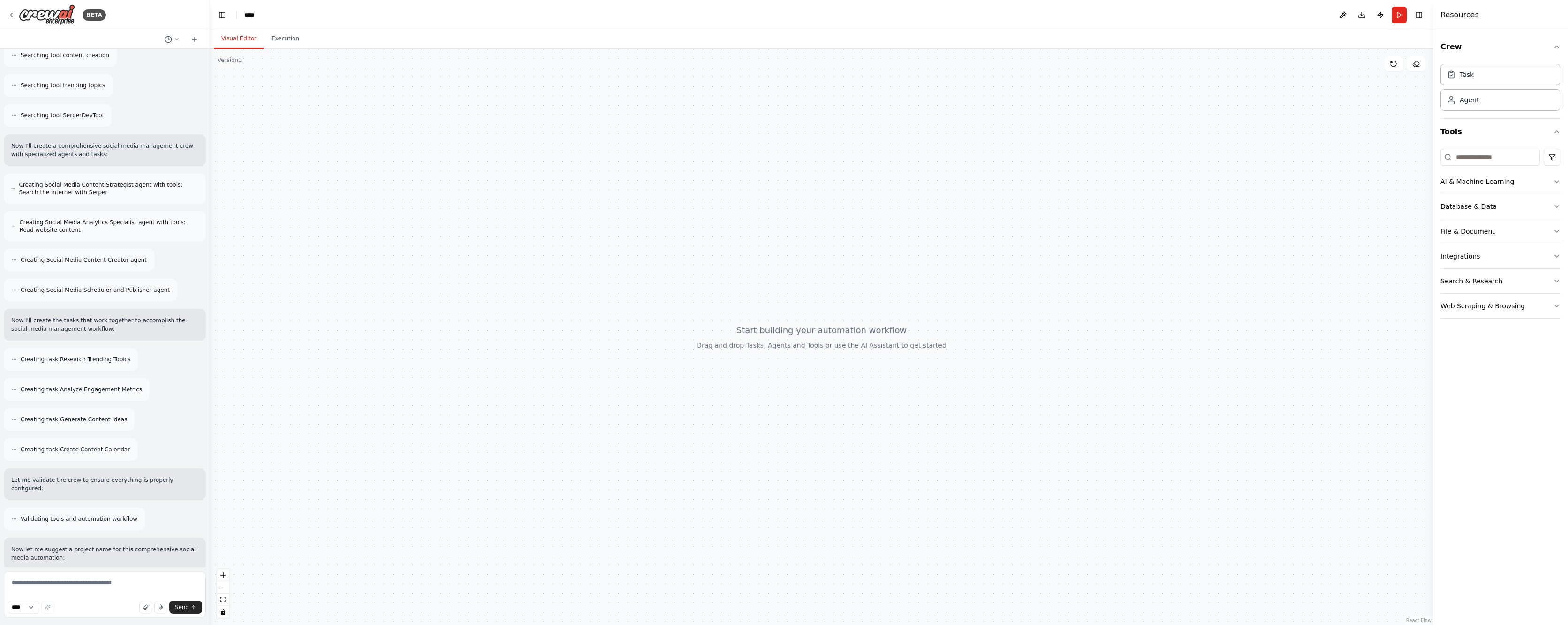
scroll to position [578, 0]
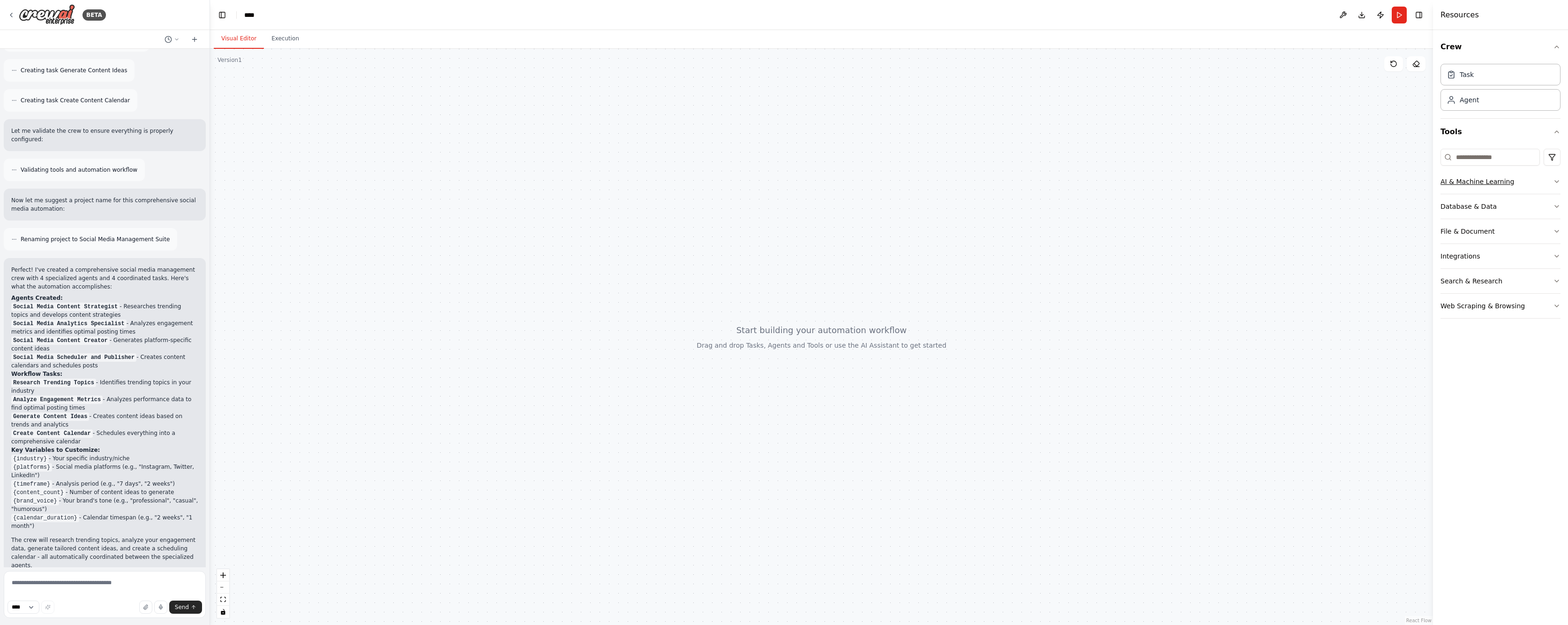
click at [1500, 180] on div "AI & Machine Learning" at bounding box center [1477, 181] width 74 height 9
click at [1477, 352] on div "Database & Data" at bounding box center [1469, 348] width 56 height 9
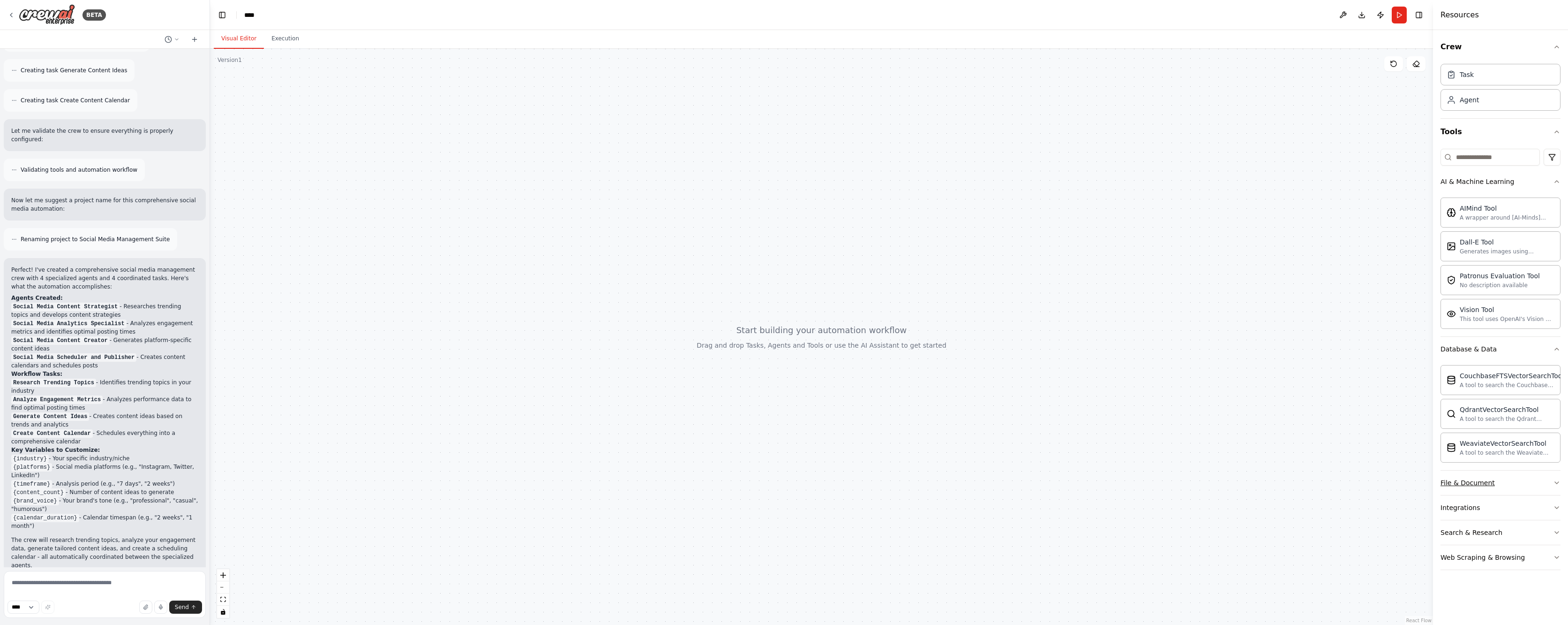
click at [1474, 482] on div "File & Document" at bounding box center [1468, 482] width 54 height 9
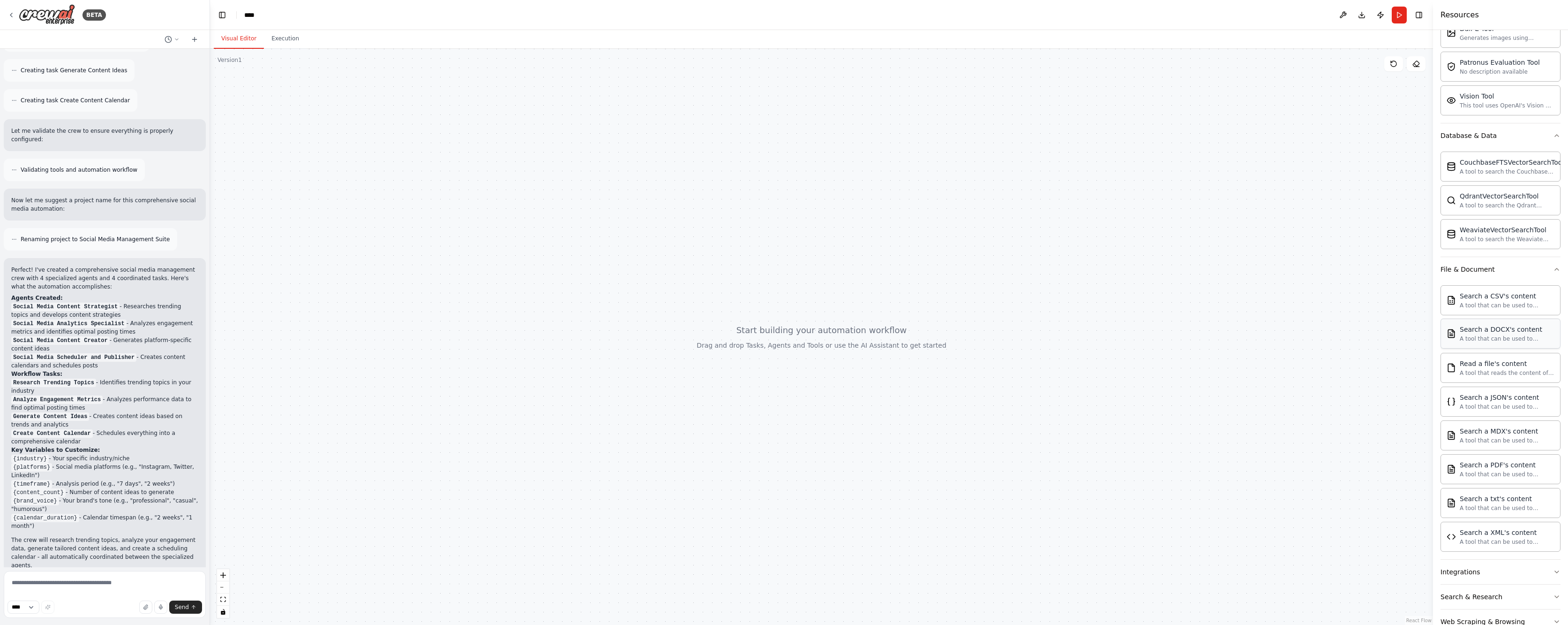
scroll to position [238, 0]
click at [1477, 551] on button "Integrations" at bounding box center [1500, 548] width 120 height 24
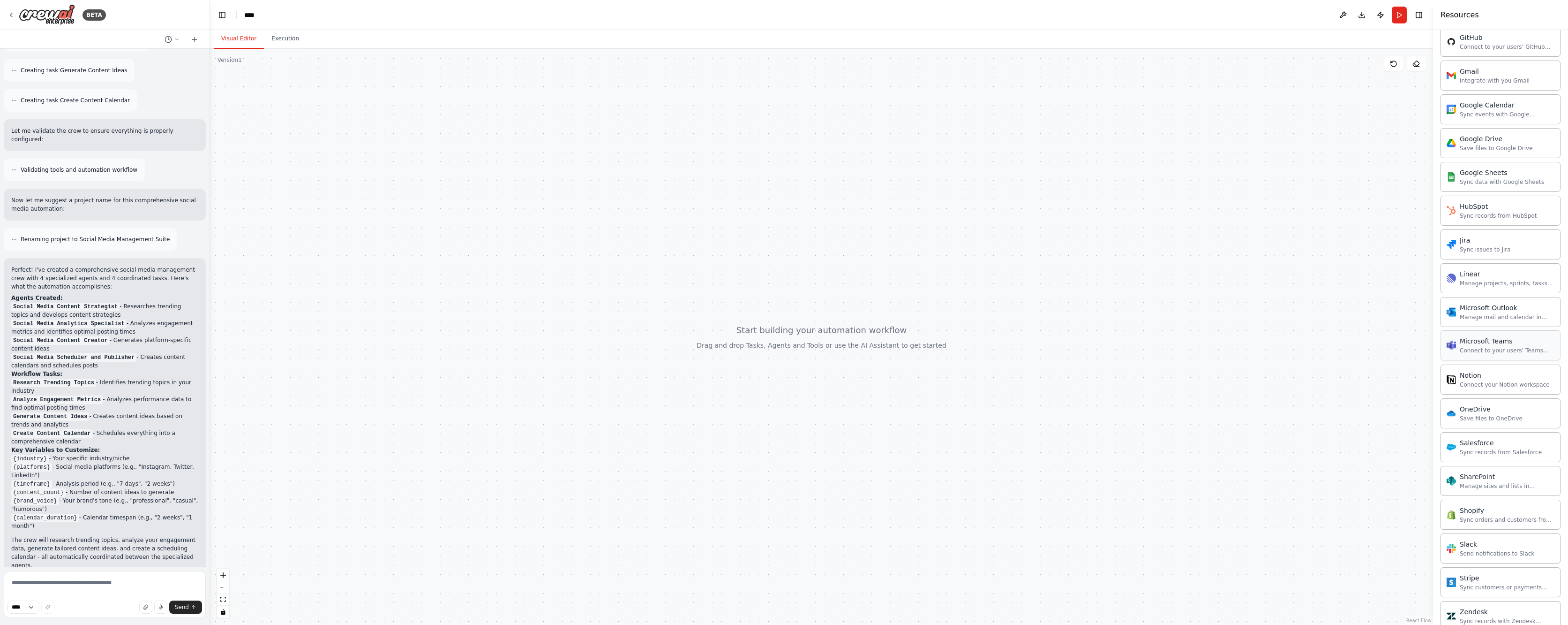
scroll to position [989, 0]
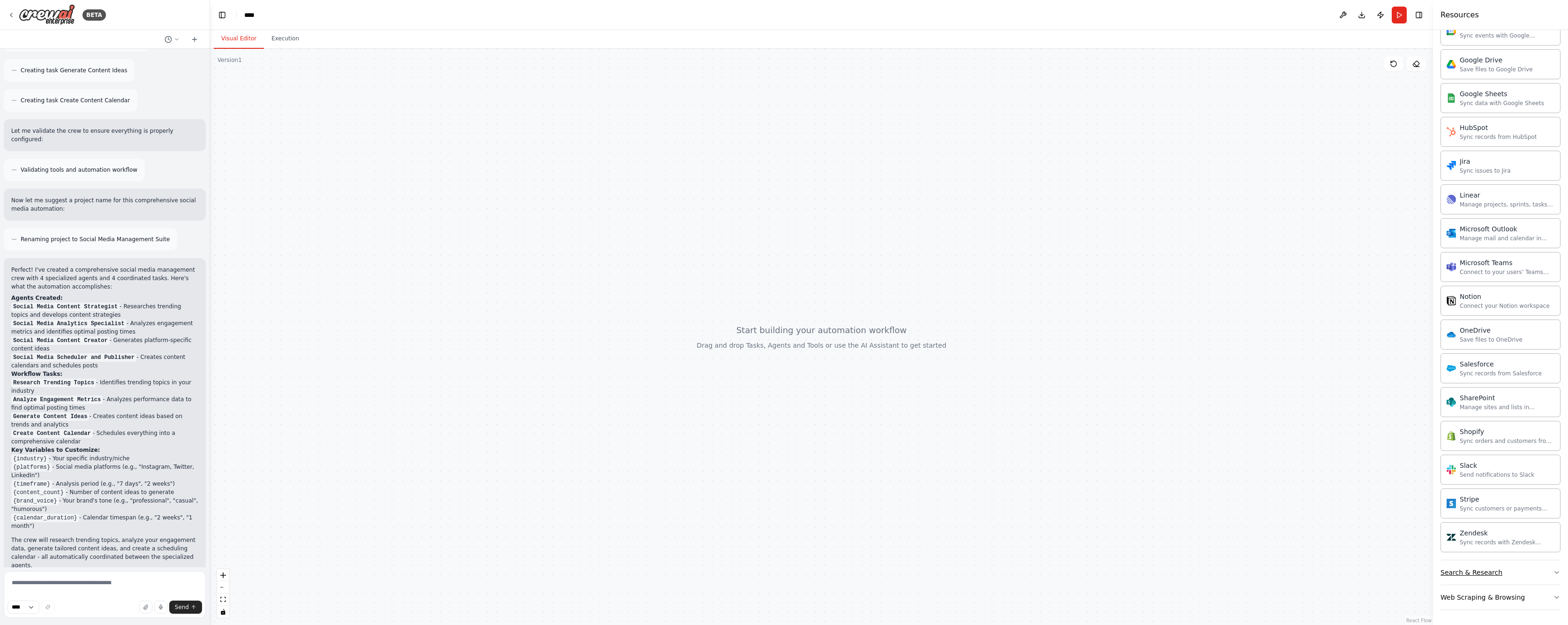
click at [1465, 567] on button "Search & Research" at bounding box center [1500, 573] width 120 height 24
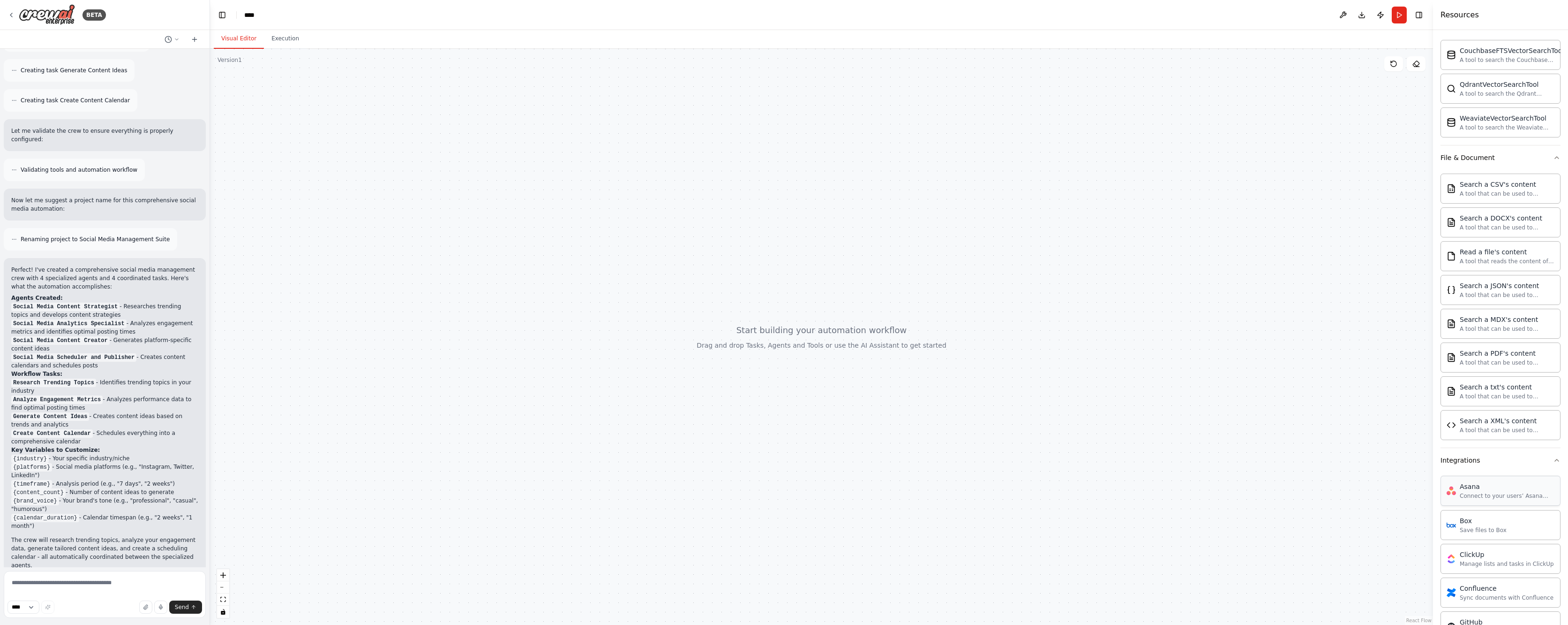
scroll to position [0, 0]
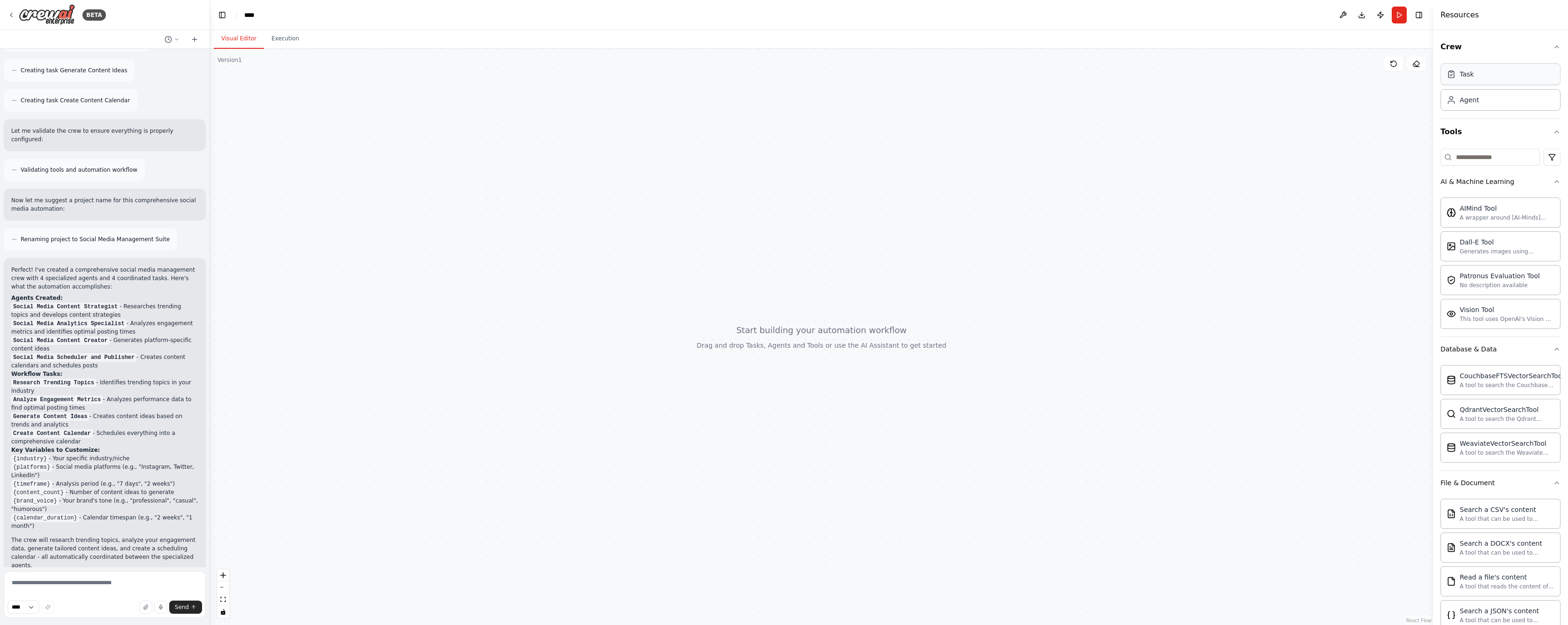
click at [1480, 77] on div "Task" at bounding box center [1500, 74] width 120 height 21
click at [1471, 154] on input at bounding box center [1490, 157] width 99 height 17
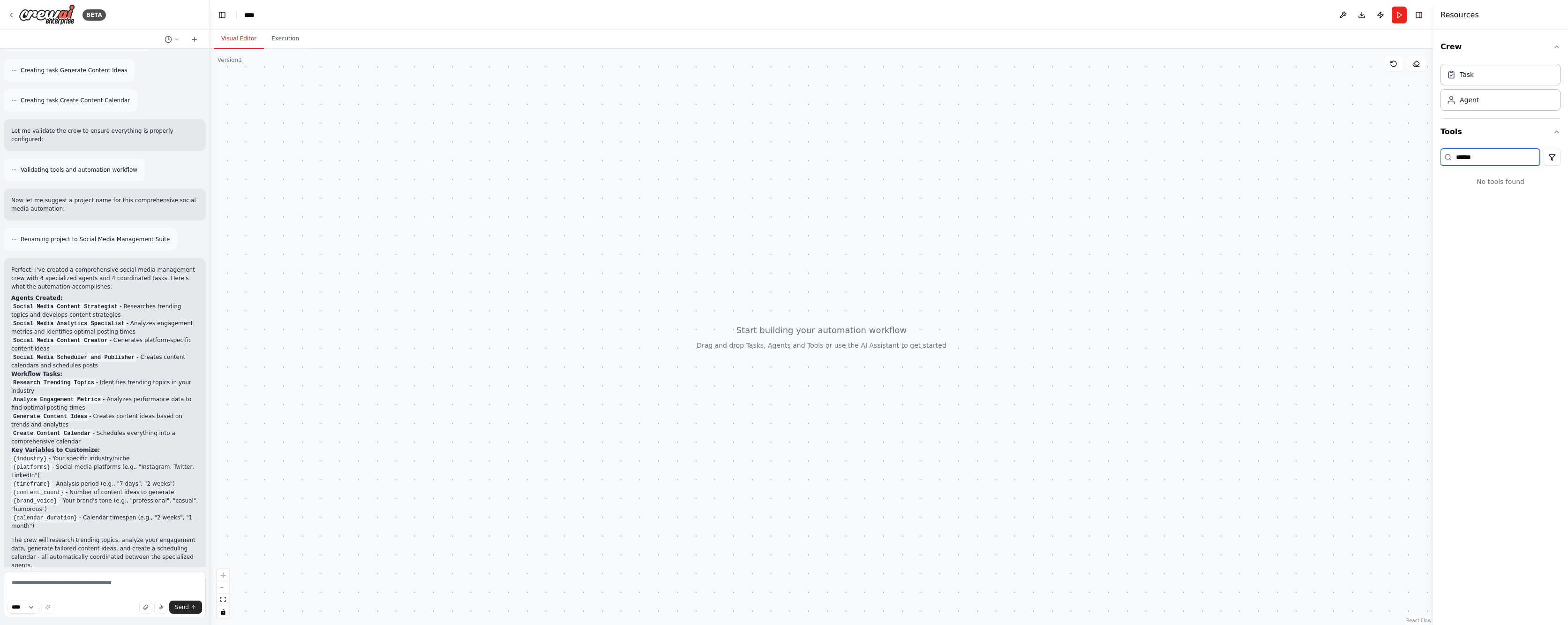
click at [1488, 157] on input "******" at bounding box center [1490, 157] width 99 height 17
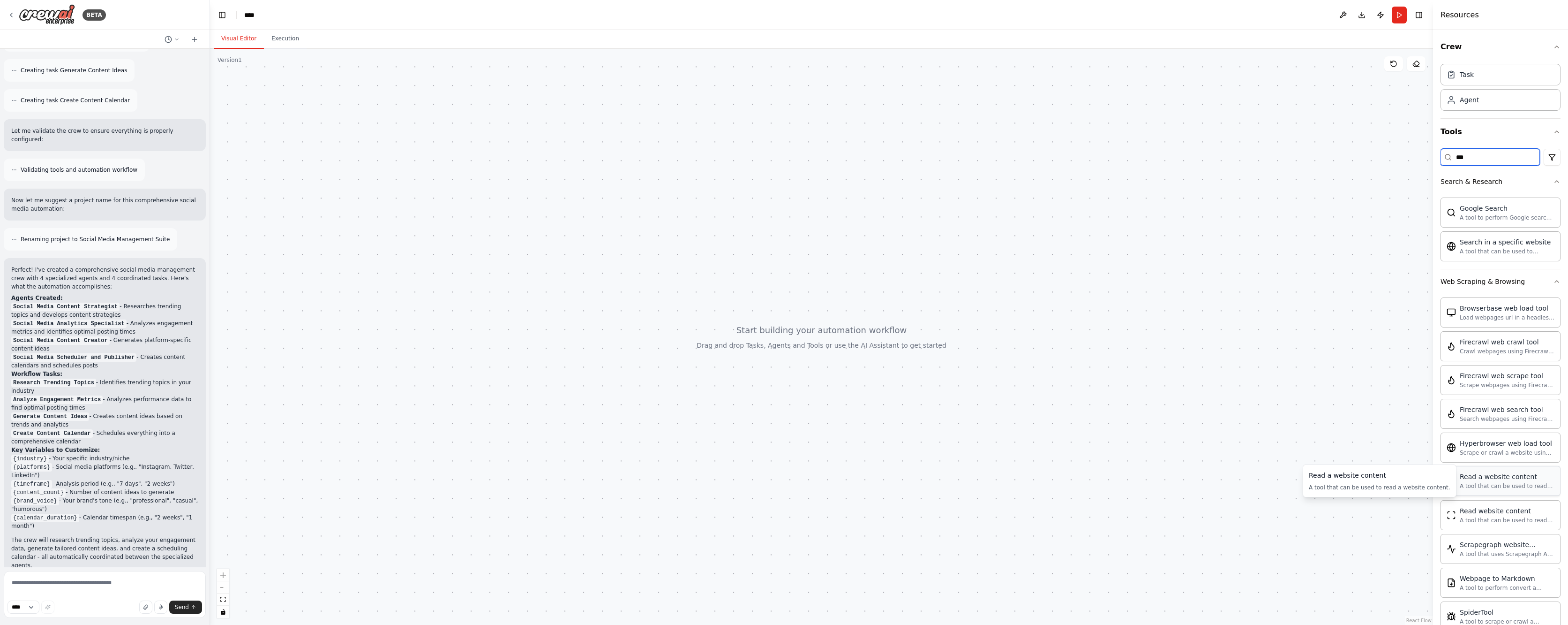
type input "***"
click at [1496, 482] on div "A tool that can be used to read a website content." at bounding box center [1507, 486] width 95 height 7
click at [1469, 485] on div "A tool that can be used to read a website content." at bounding box center [1507, 486] width 95 height 7
drag, startPoint x: 1469, startPoint y: 484, endPoint x: 1454, endPoint y: 490, distance: 16.2
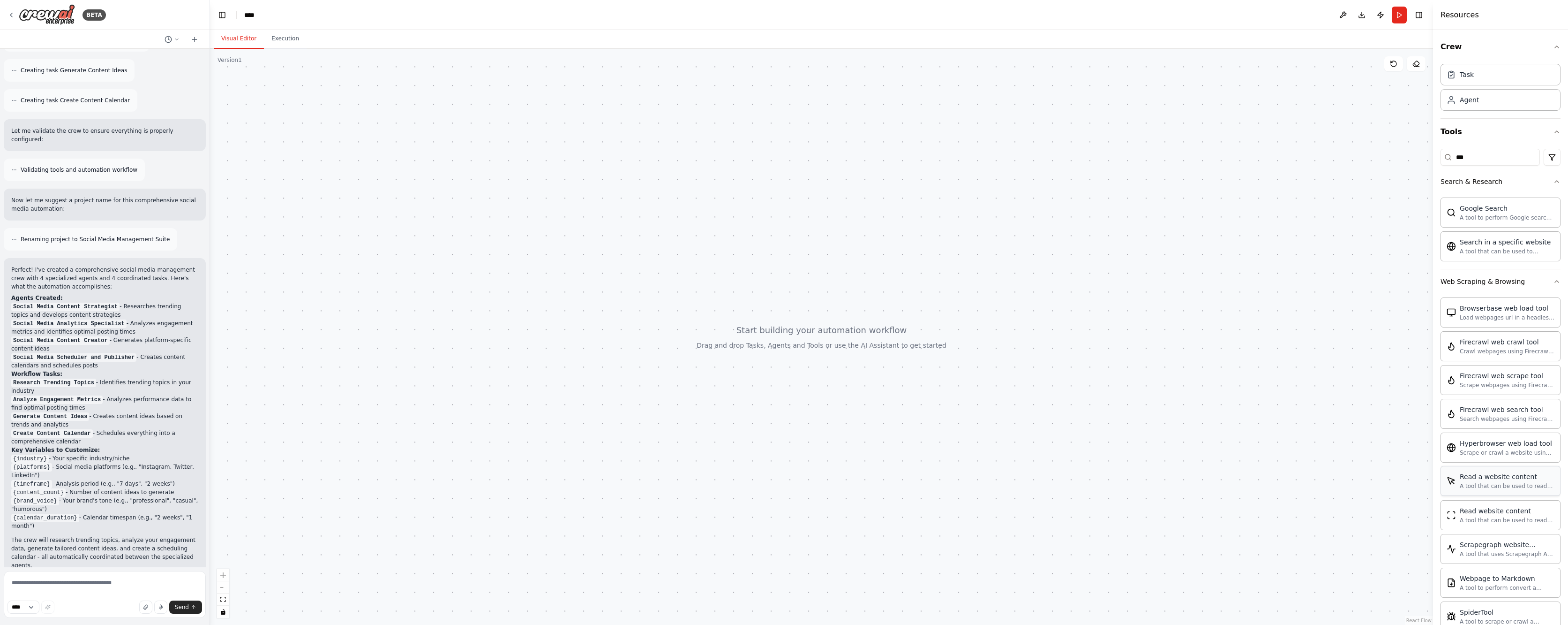
click at [1454, 490] on div "Read a website content A tool that can be used to read a website content." at bounding box center [1500, 481] width 120 height 30
click at [1463, 484] on div "A tool that can be used to read a website content." at bounding box center [1507, 486] width 95 height 7
click at [1362, 13] on button "Download" at bounding box center [1362, 15] width 15 height 17
click at [470, 133] on div at bounding box center [821, 337] width 1223 height 576
click at [1497, 210] on div "Google Search" at bounding box center [1507, 207] width 95 height 9
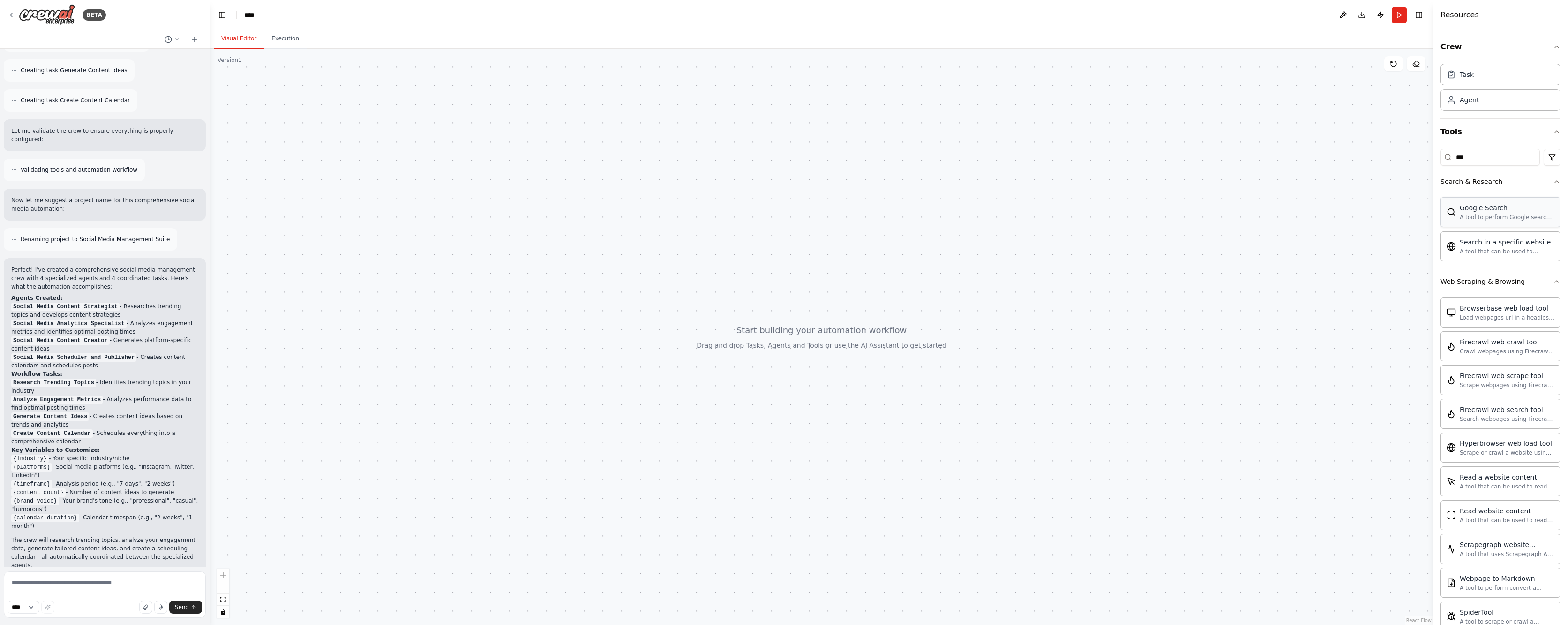
click at [1495, 212] on div "Google Search" at bounding box center [1507, 207] width 95 height 9
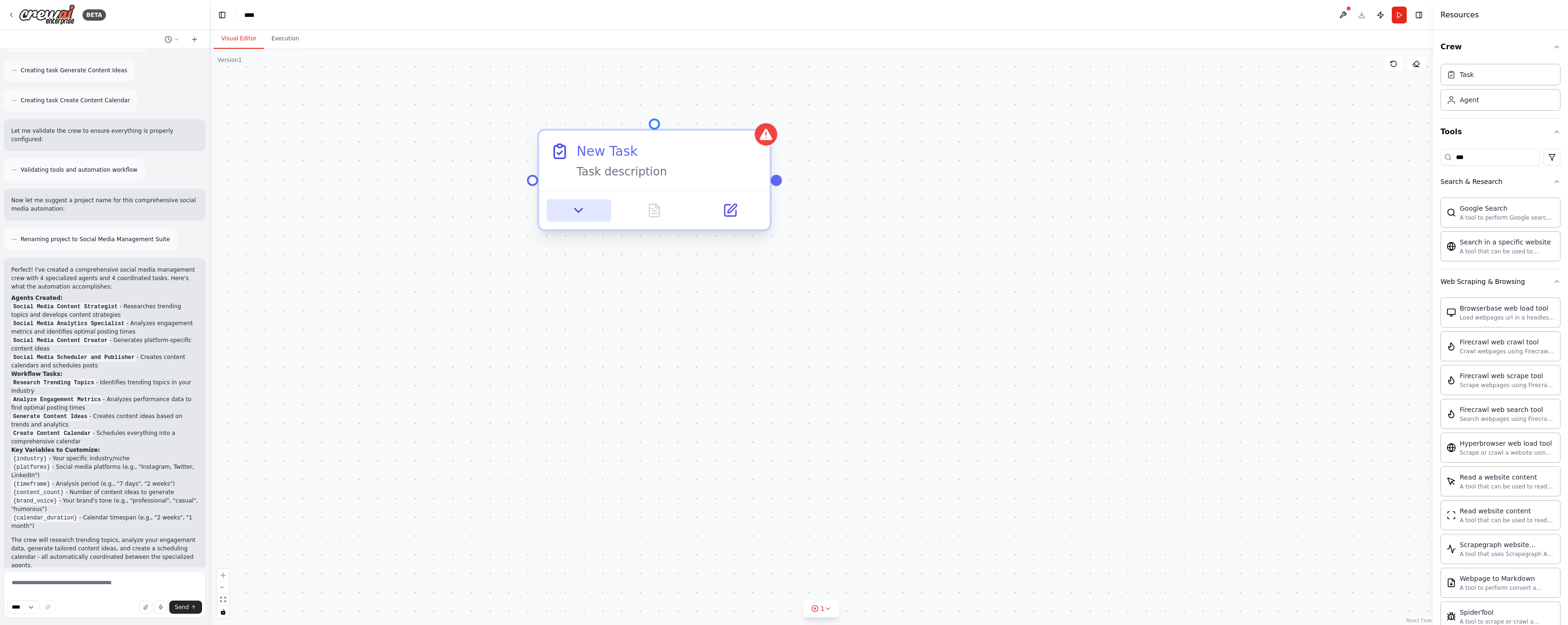
click at [586, 209] on icon at bounding box center [579, 210] width 15 height 15
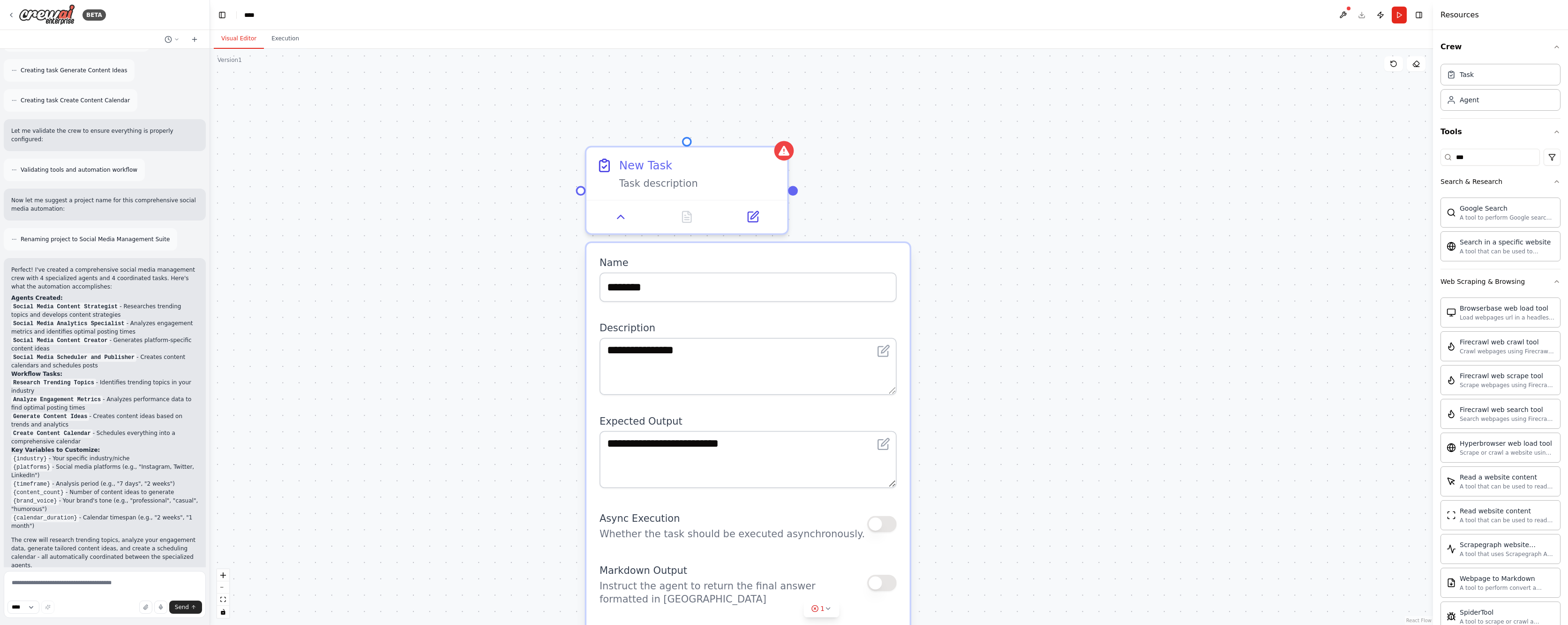
click at [888, 202] on div "**********" at bounding box center [821, 337] width 1223 height 576
click at [894, 174] on div "**********" at bounding box center [821, 337] width 1223 height 576
click at [982, 211] on div "**********" at bounding box center [821, 337] width 1223 height 576
click at [615, 209] on icon at bounding box center [621, 212] width 13 height 13
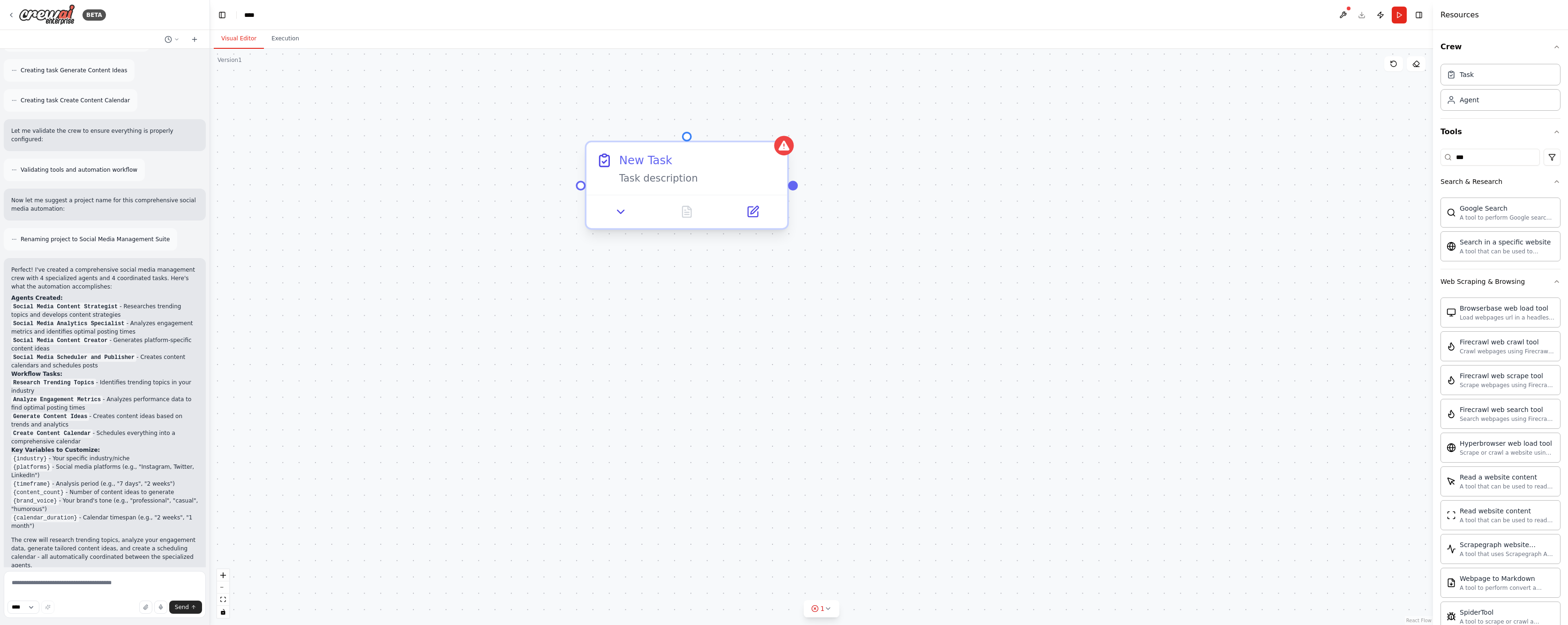
click at [792, 185] on div at bounding box center [793, 185] width 10 height 10
click at [787, 150] on icon at bounding box center [784, 146] width 11 height 10
click at [738, 152] on div "New Task" at bounding box center [698, 160] width 158 height 16
click at [782, 141] on div "Confirm" at bounding box center [781, 135] width 16 height 16
click at [782, 131] on button at bounding box center [781, 135] width 12 height 12
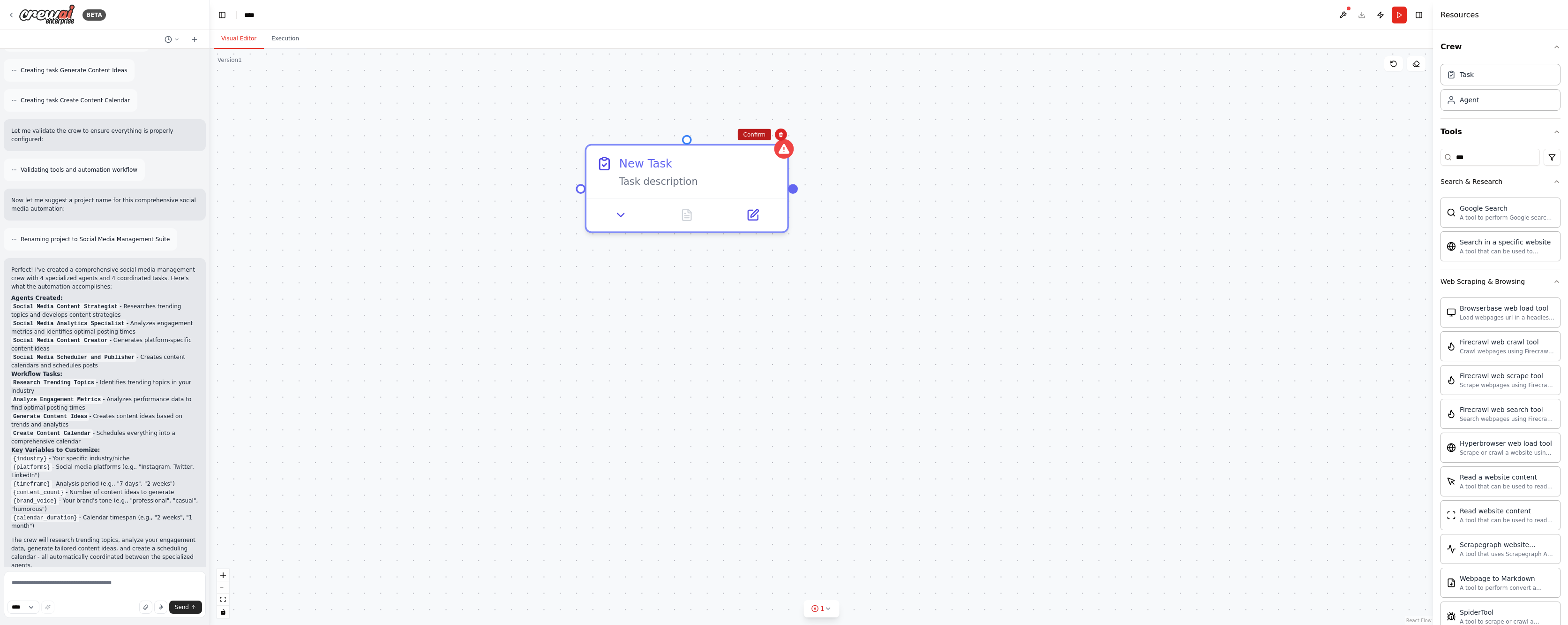
click at [756, 133] on button "Confirm" at bounding box center [754, 135] width 33 height 11
click at [1420, 17] on button "Toggle Right Sidebar" at bounding box center [1419, 15] width 13 height 13
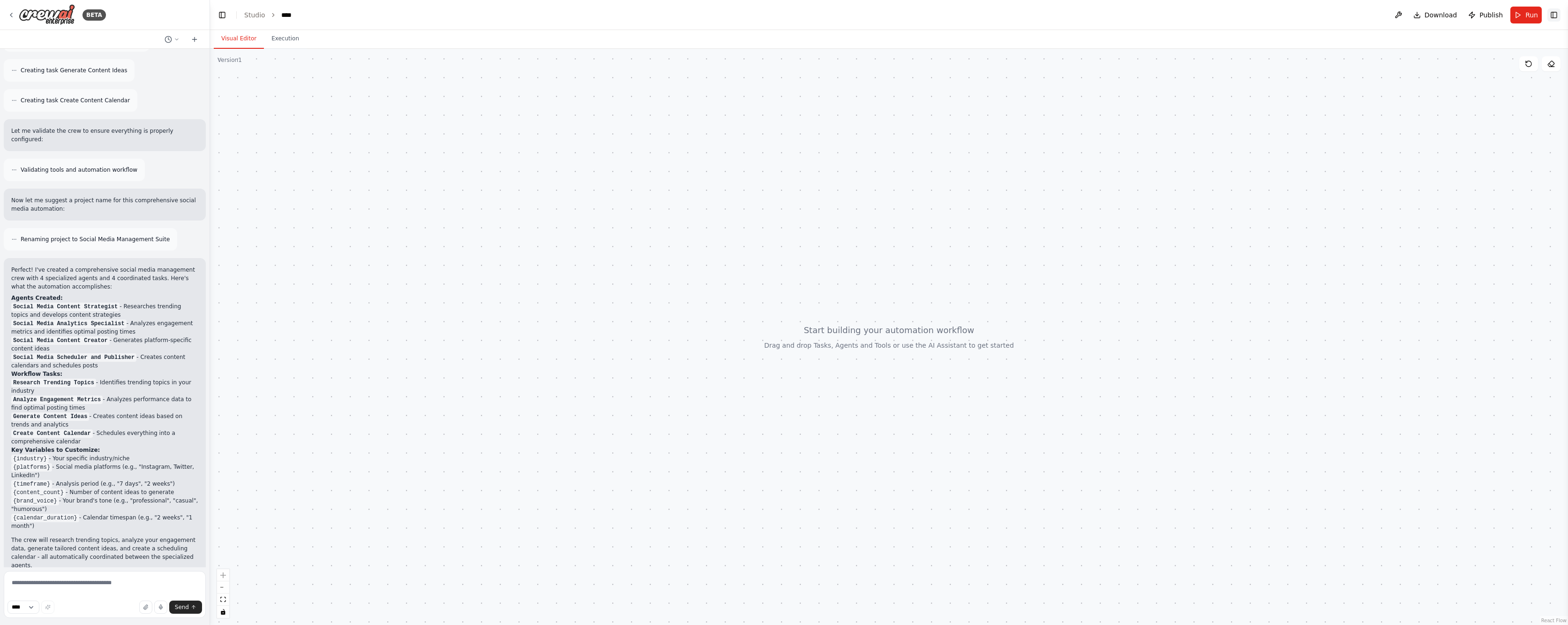
click at [1556, 17] on button "Toggle Right Sidebar" at bounding box center [1554, 15] width 13 height 13
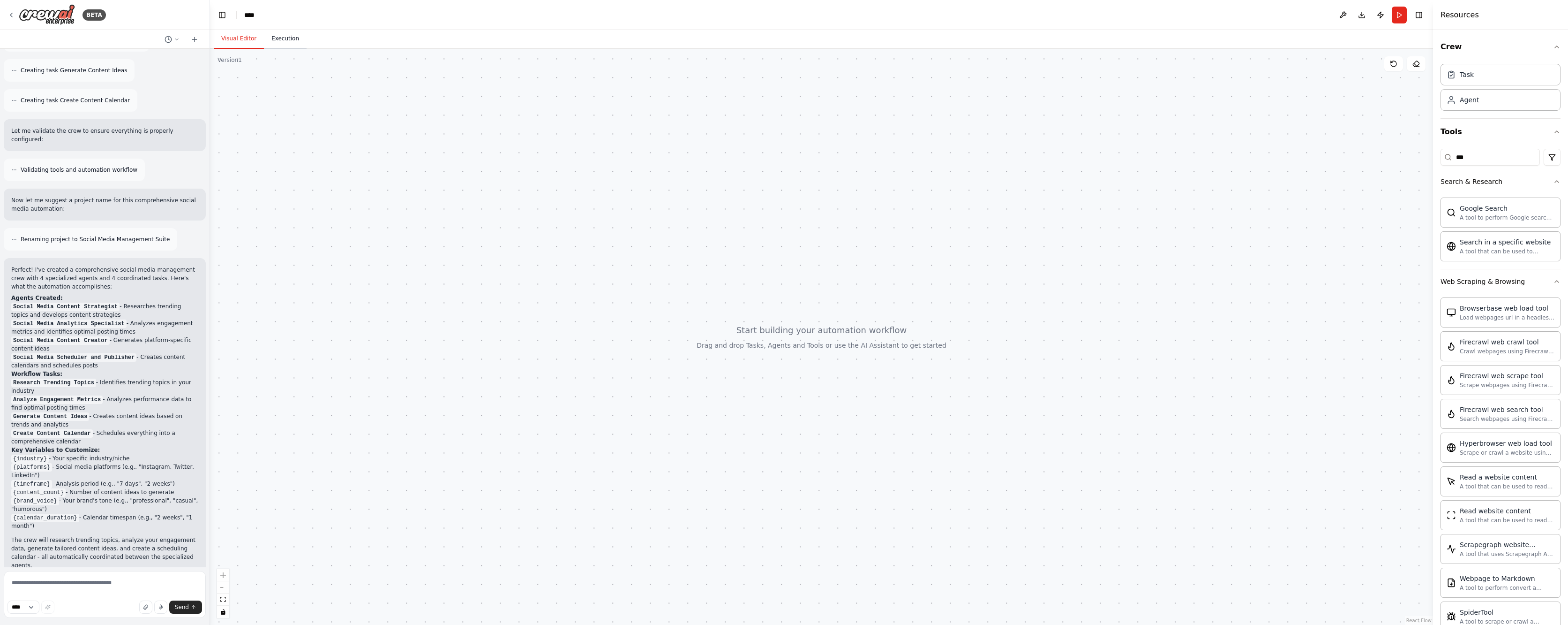
click at [284, 40] on button "Execution" at bounding box center [285, 39] width 43 height 19
click at [234, 38] on button "Visual Editor" at bounding box center [239, 39] width 50 height 19
click at [175, 41] on icon at bounding box center [177, 39] width 5 height 5
click at [138, 110] on div at bounding box center [105, 312] width 210 height 625
click at [82, 12] on div "BETA" at bounding box center [92, 15] width 27 height 11
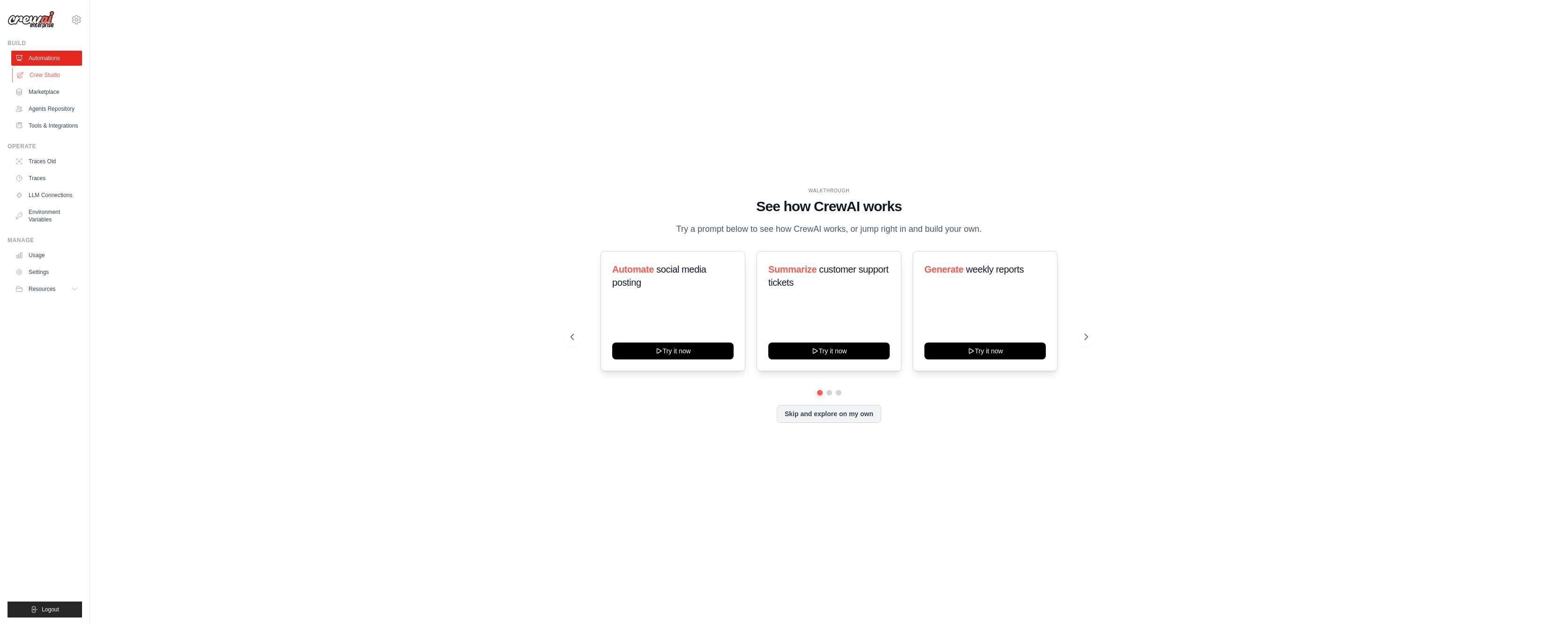
click at [38, 72] on link "Crew Studio" at bounding box center [47, 75] width 71 height 15
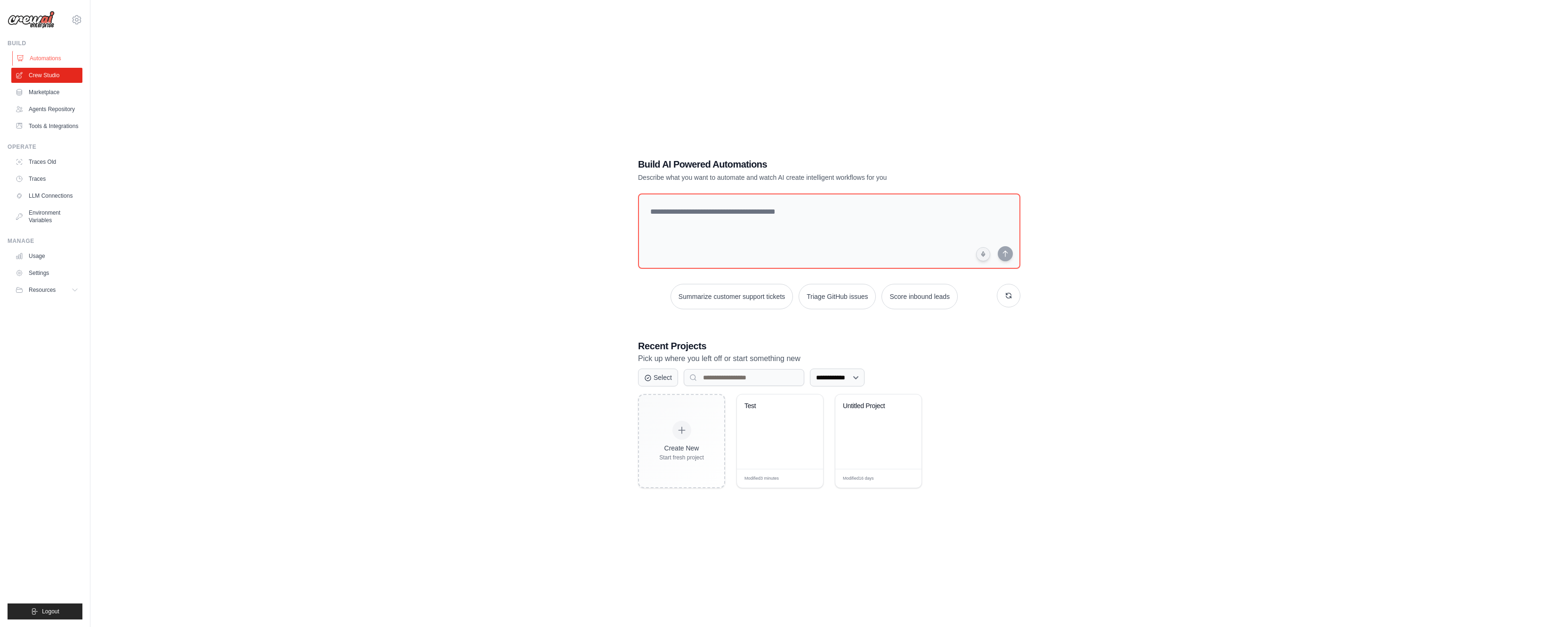
click at [34, 56] on link "Automations" at bounding box center [48, 58] width 71 height 15
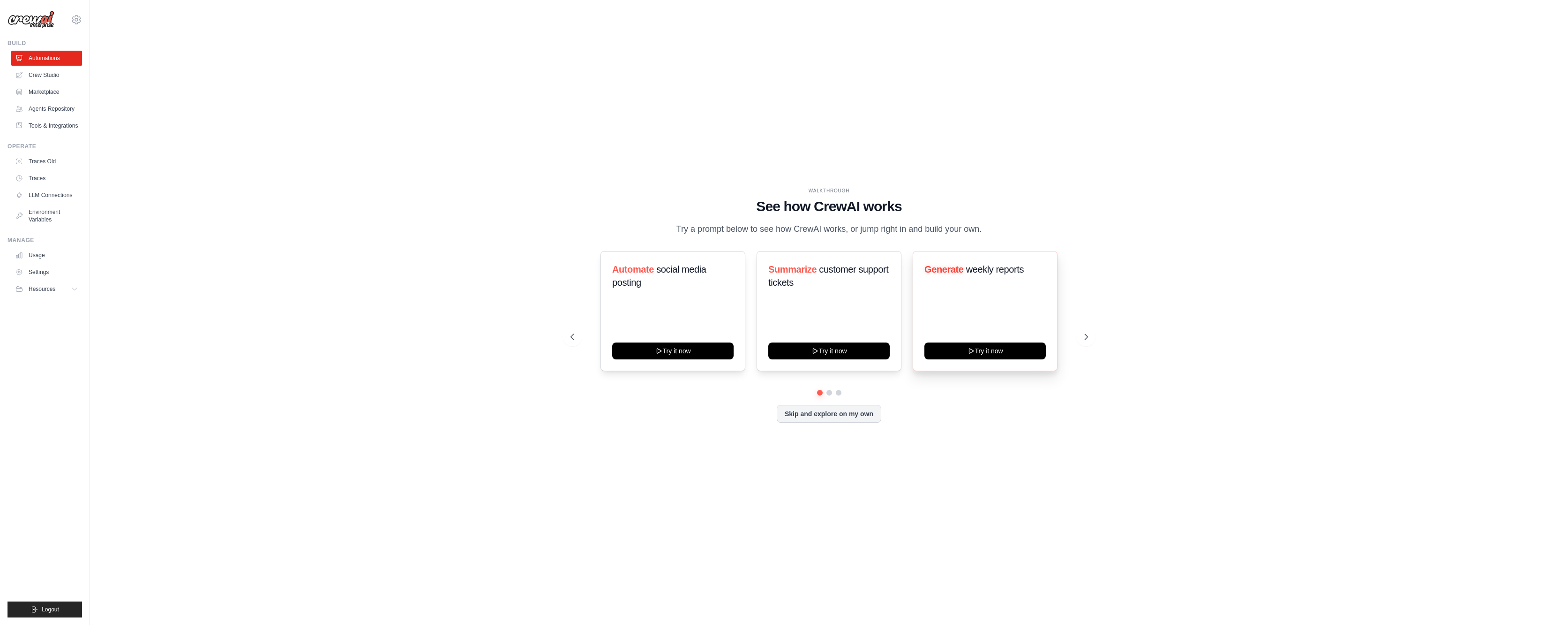
click at [959, 284] on div "Generate weekly reports Try it now" at bounding box center [985, 311] width 145 height 120
click at [54, 127] on link "Tools & Integrations" at bounding box center [47, 125] width 71 height 15
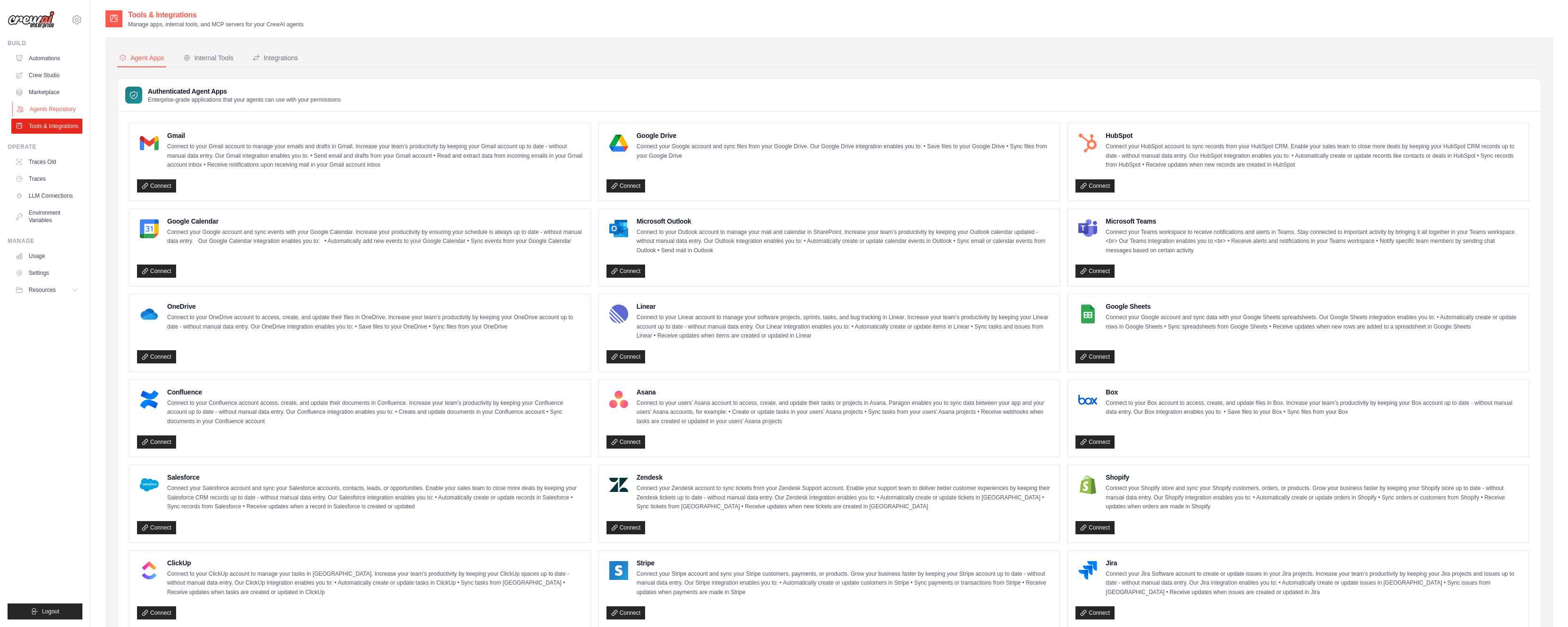
click at [56, 106] on link "Agents Repository" at bounding box center [48, 109] width 71 height 15
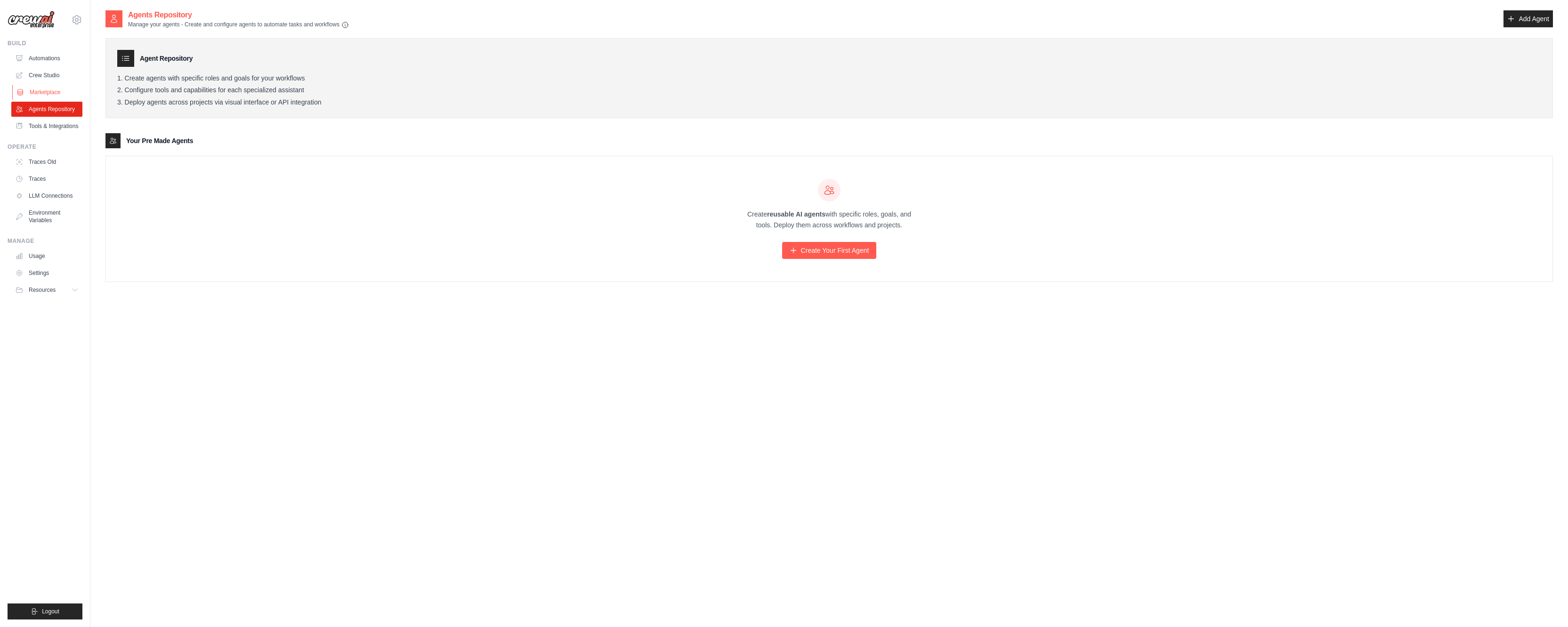
click at [35, 89] on link "Marketplace" at bounding box center [48, 92] width 71 height 15
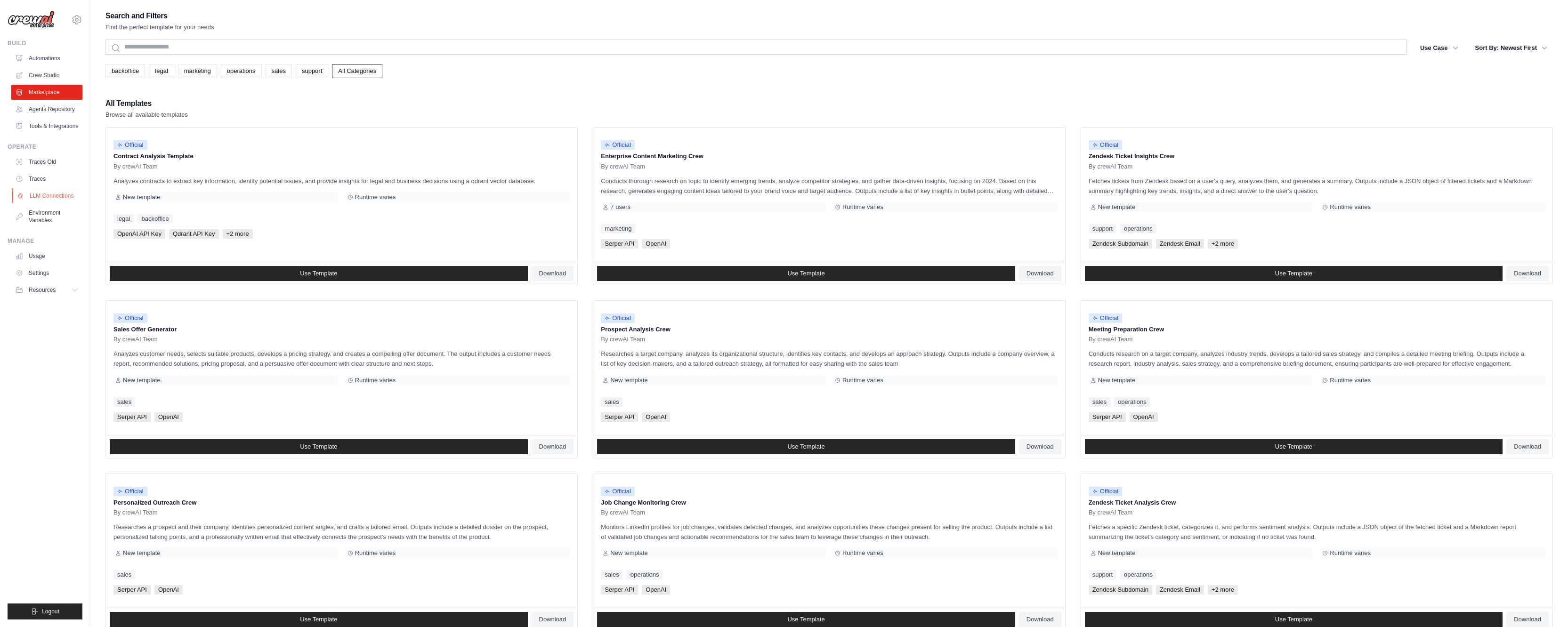
click at [39, 196] on link "LLM Connections" at bounding box center [48, 196] width 71 height 15
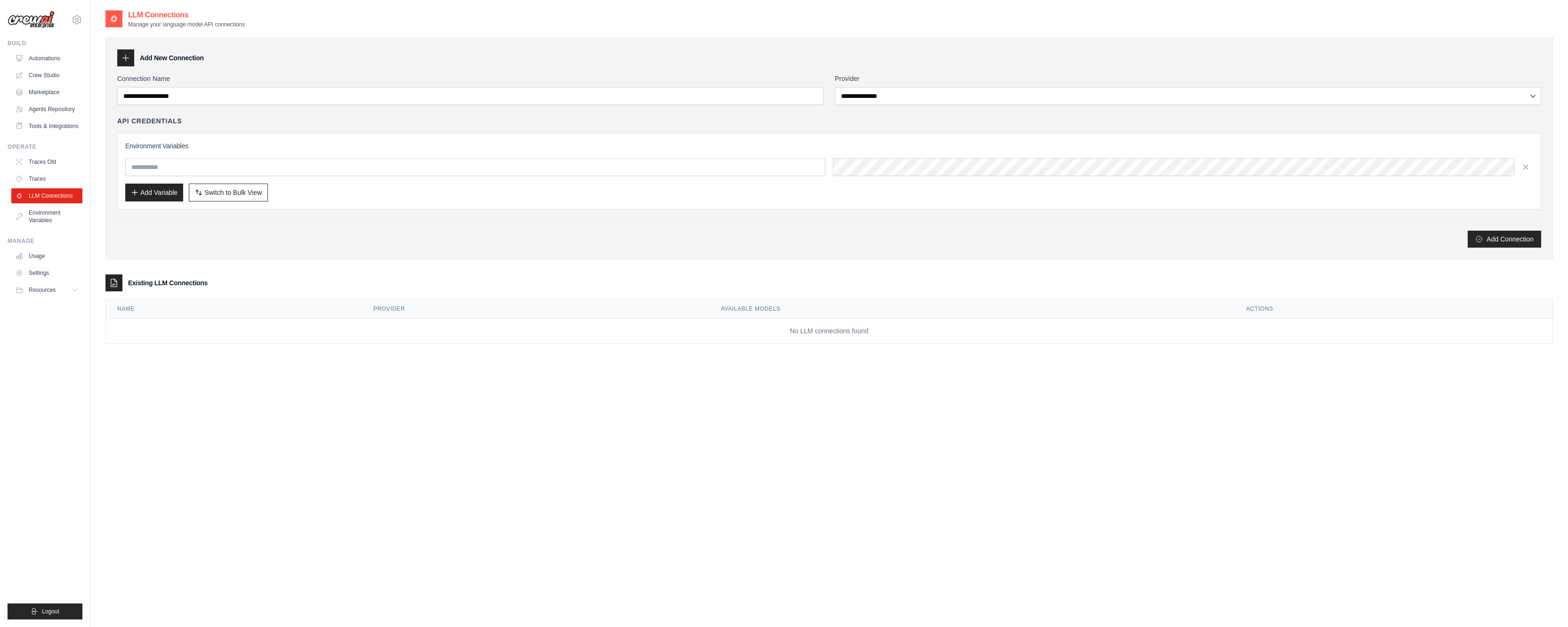
click at [39, 180] on link "Traces" at bounding box center [46, 178] width 71 height 15
click at [43, 161] on link "Traces Old" at bounding box center [48, 162] width 71 height 15
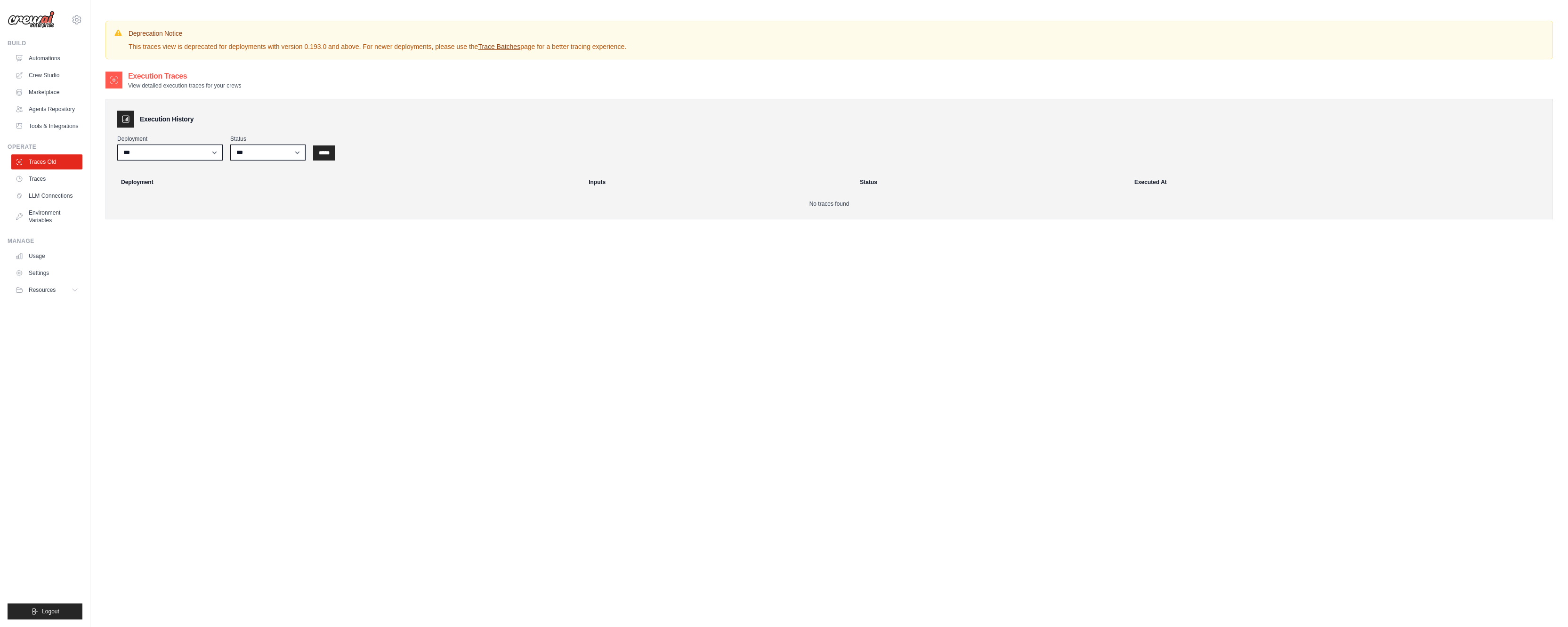
click at [39, 262] on link "Usage" at bounding box center [46, 256] width 71 height 15
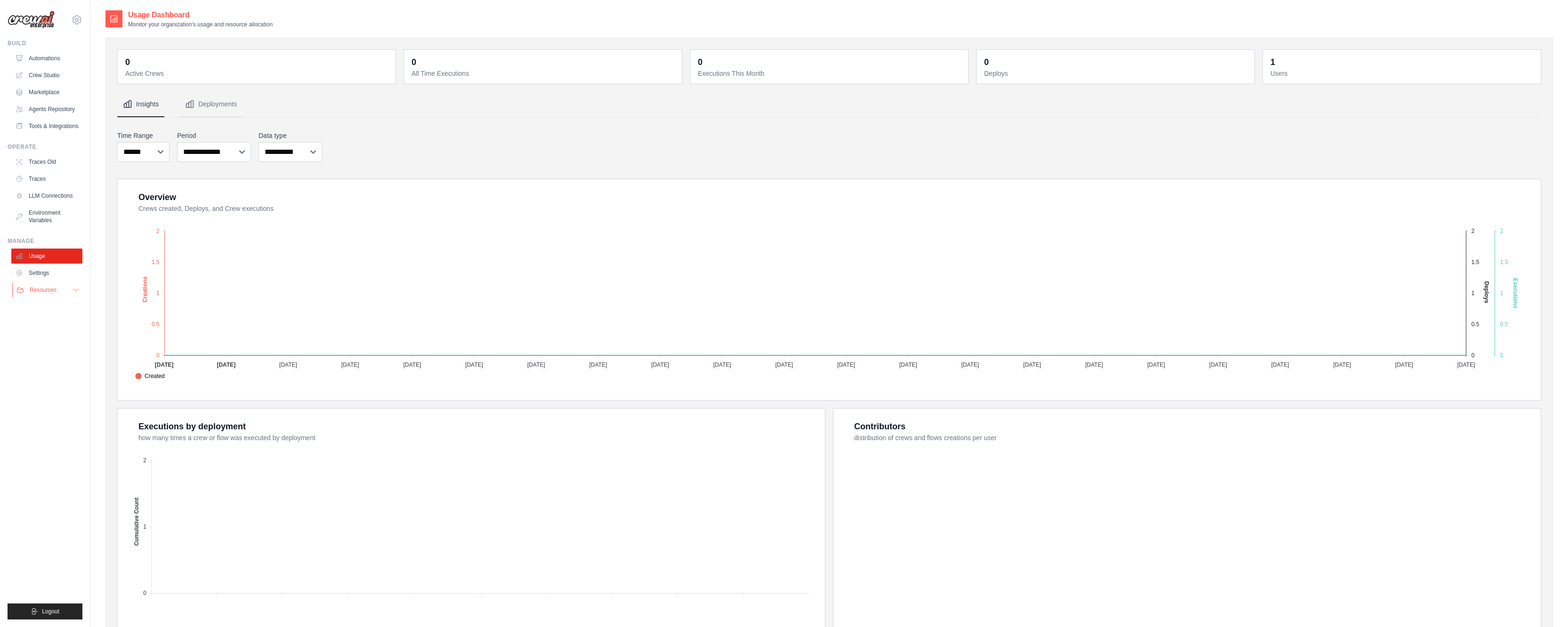
click at [47, 290] on span "Resources" at bounding box center [43, 290] width 27 height 7
